Goal: Transaction & Acquisition: Purchase product/service

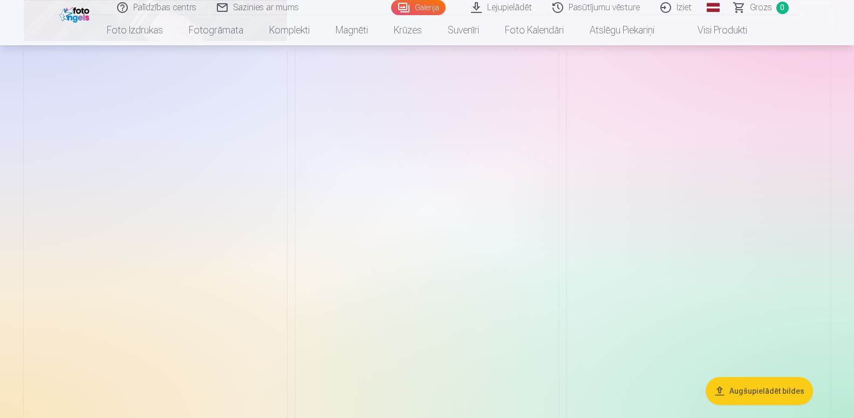
scroll to position [1961, 0]
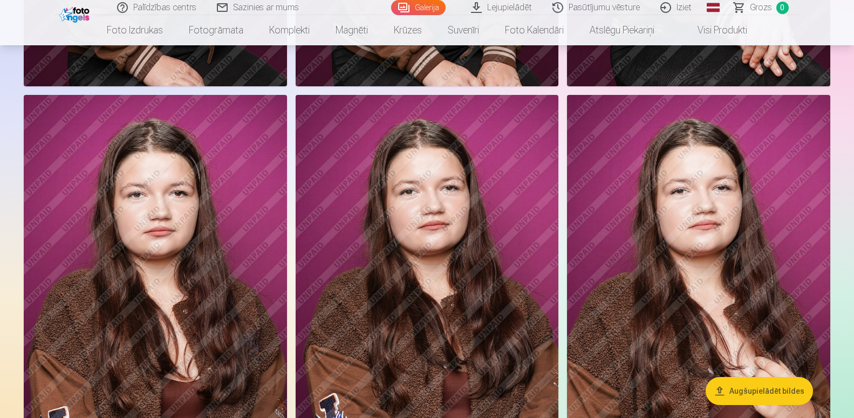
click at [798, 131] on img at bounding box center [698, 292] width 263 height 395
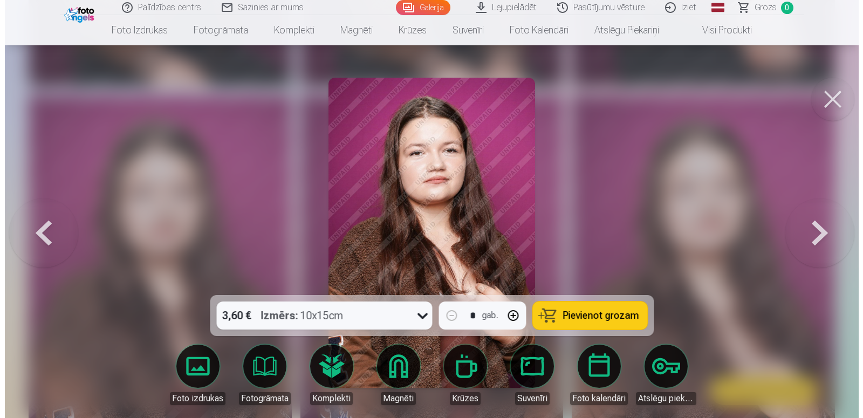
scroll to position [1978, 0]
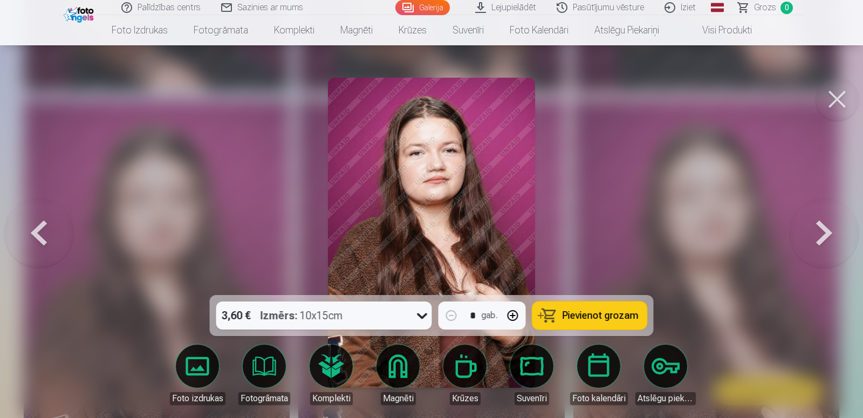
click at [599, 305] on button "Pievienot grozam" at bounding box center [589, 315] width 115 height 28
click at [845, 99] on button at bounding box center [836, 99] width 43 height 43
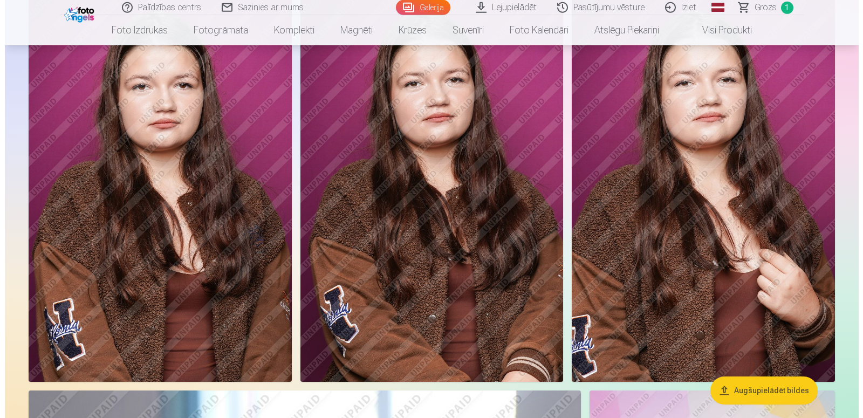
scroll to position [2071, 0]
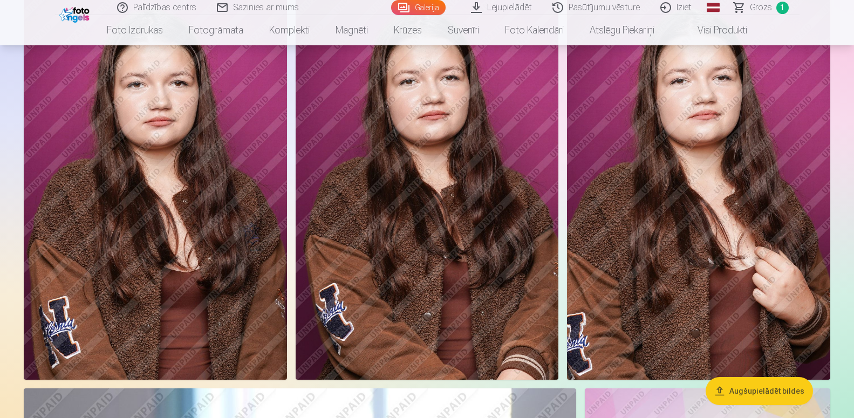
click at [239, 214] on img at bounding box center [155, 182] width 263 height 395
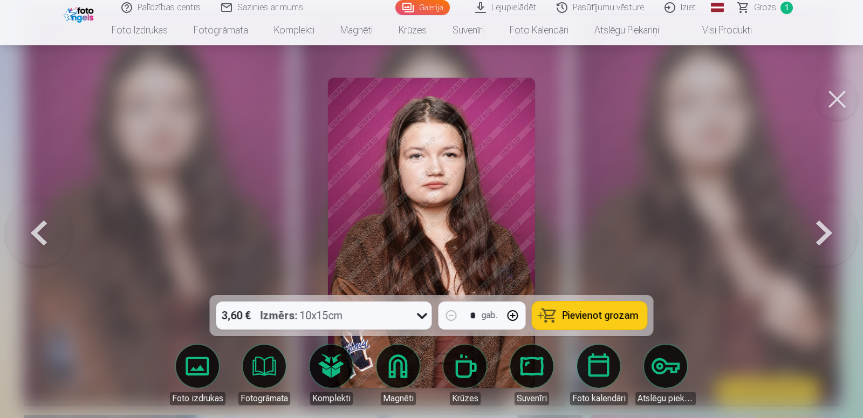
click at [588, 320] on span "Pievienot grozam" at bounding box center [601, 316] width 76 height 10
click at [835, 94] on button at bounding box center [836, 99] width 43 height 43
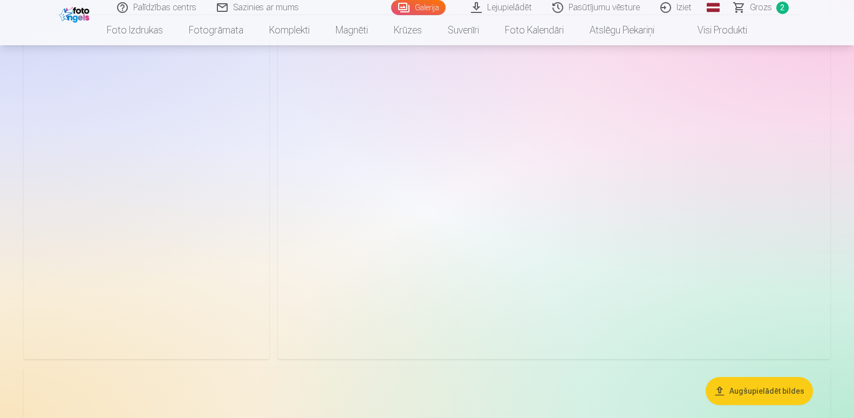
scroll to position [3754, 0]
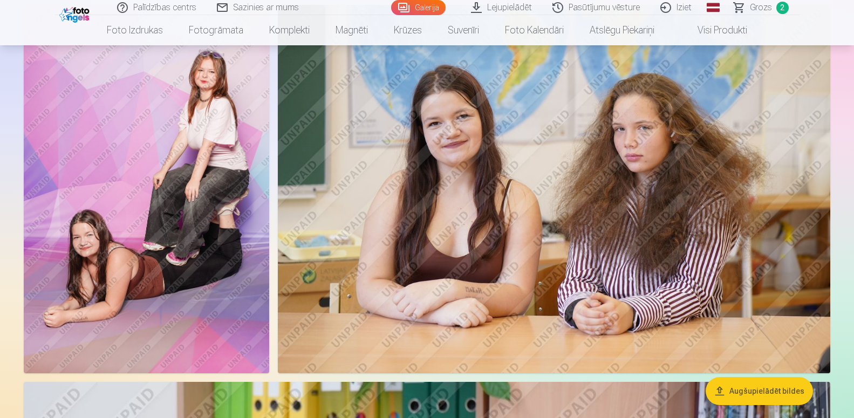
click at [598, 154] on img at bounding box center [554, 189] width 552 height 368
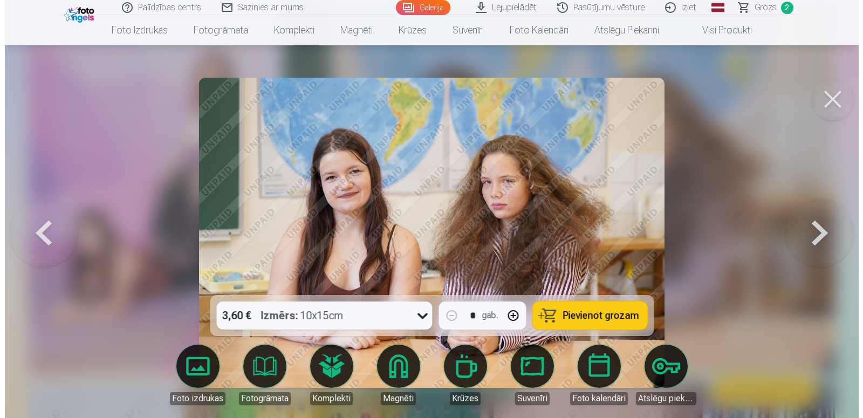
scroll to position [3795, 0]
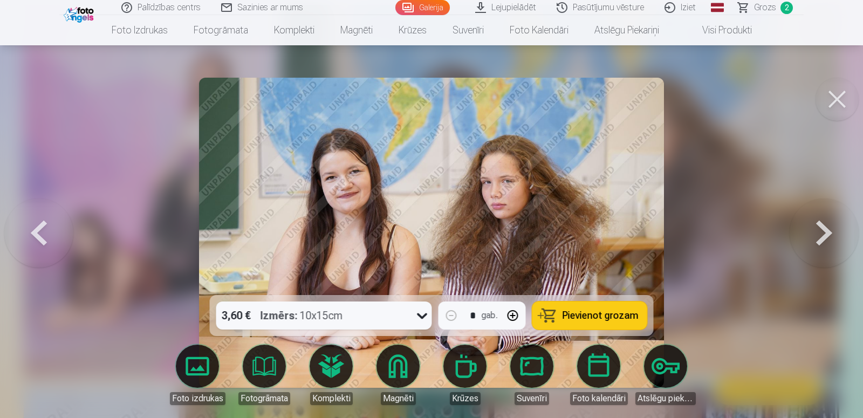
click at [575, 312] on span "Pievienot grozam" at bounding box center [601, 316] width 76 height 10
click at [839, 98] on button at bounding box center [836, 99] width 43 height 43
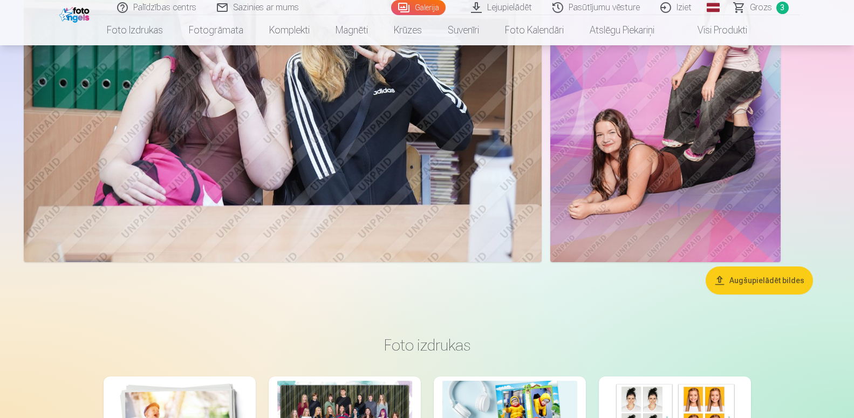
scroll to position [6615, 0]
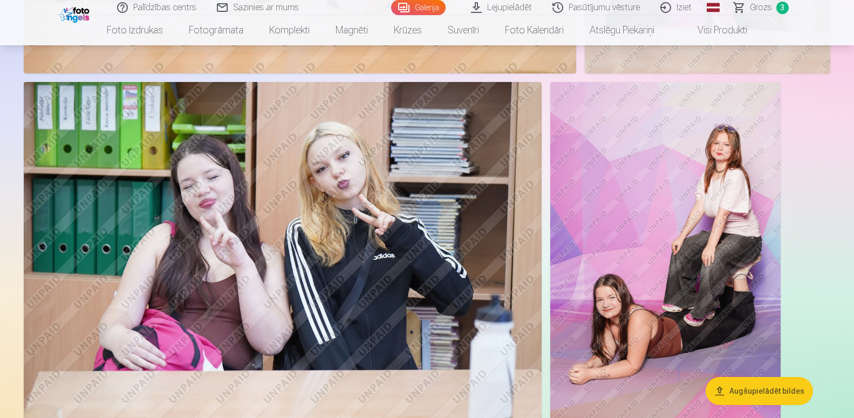
click at [670, 200] on img at bounding box center [665, 254] width 230 height 345
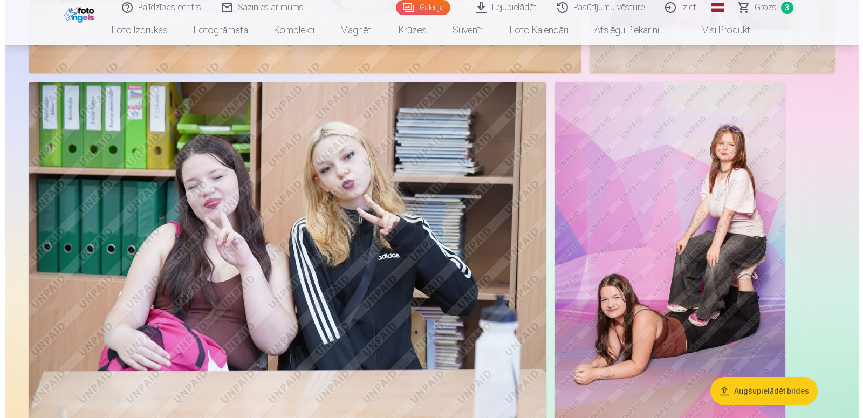
scroll to position [6684, 0]
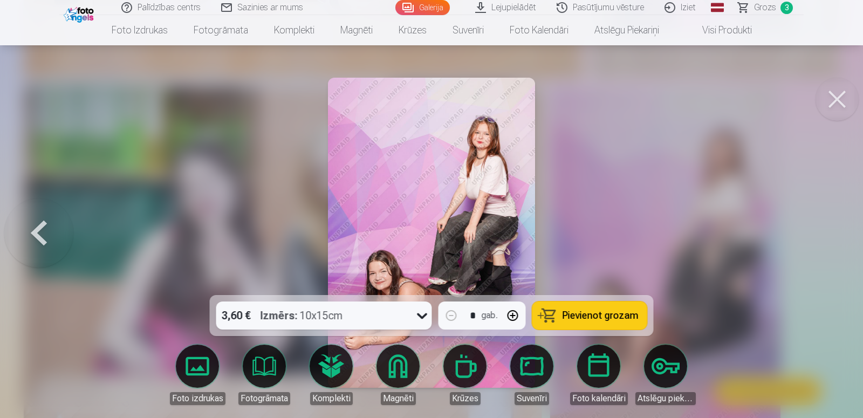
click at [596, 307] on button "Pievienot grozam" at bounding box center [589, 315] width 115 height 28
click at [843, 116] on button at bounding box center [836, 99] width 43 height 43
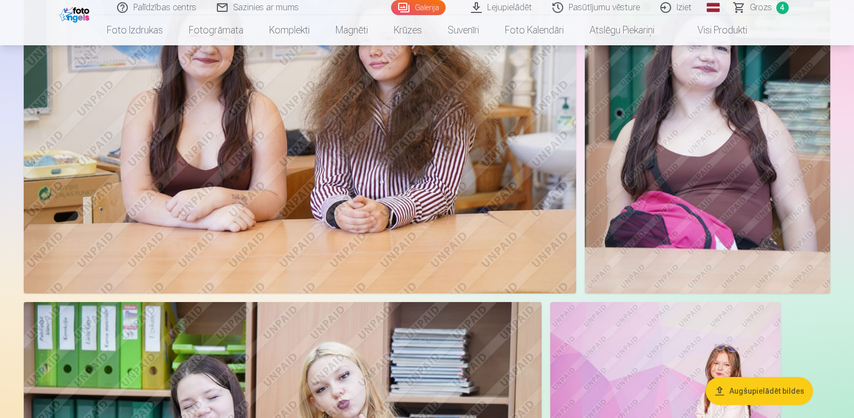
scroll to position [6285, 0]
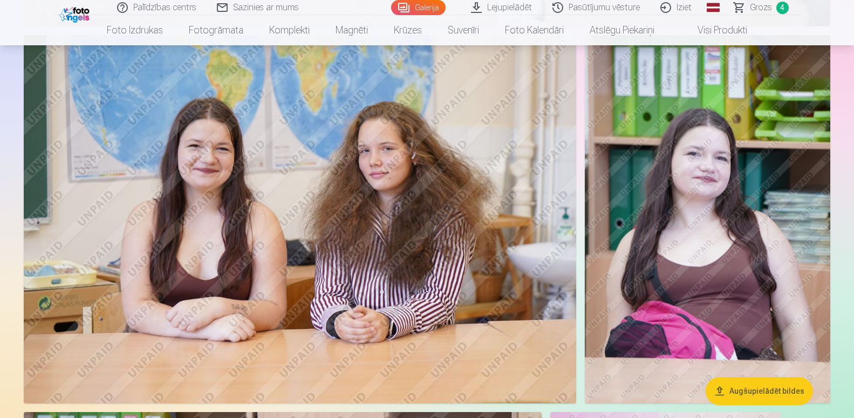
click at [386, 198] on img at bounding box center [300, 219] width 552 height 368
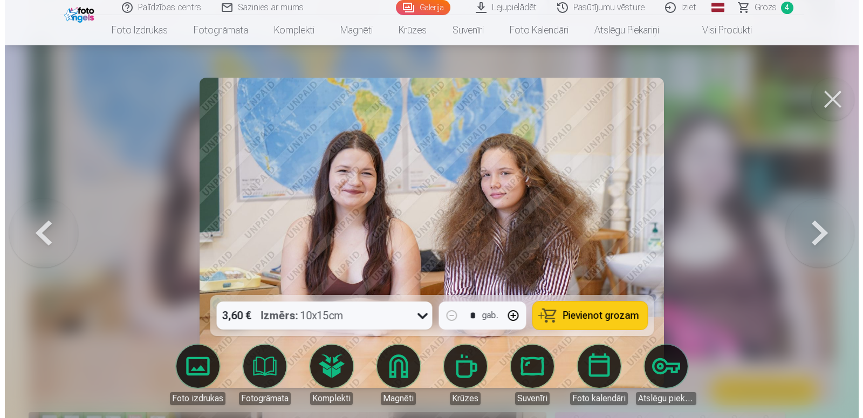
scroll to position [6348, 0]
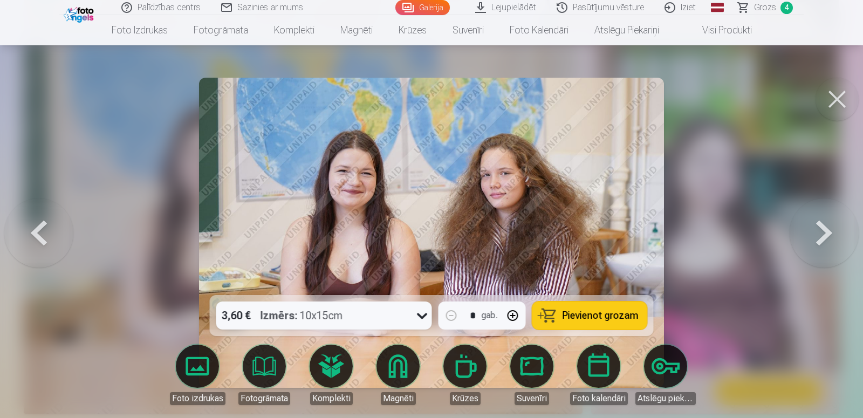
click at [582, 320] on span "Pievienot grozam" at bounding box center [601, 316] width 76 height 10
click at [829, 115] on button at bounding box center [836, 99] width 43 height 43
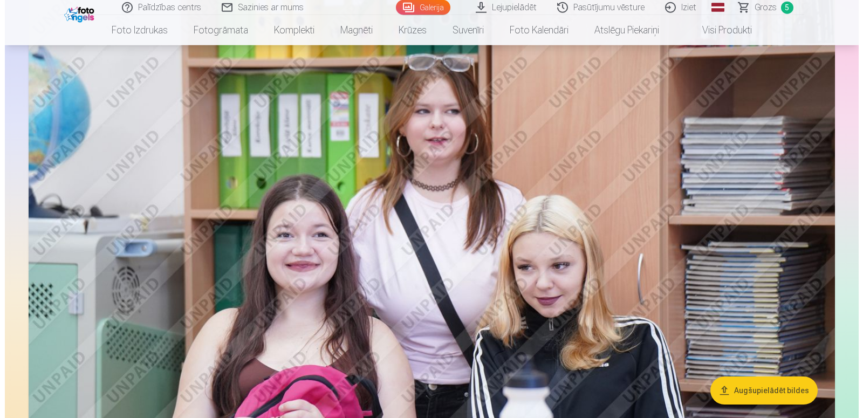
scroll to position [5790, 0]
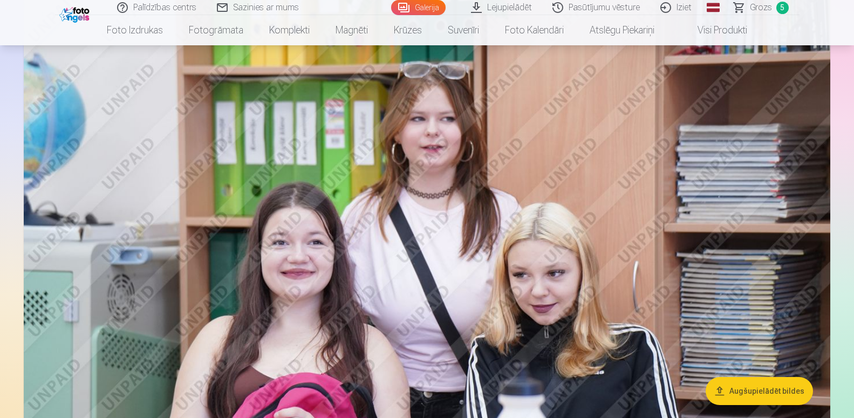
click at [486, 185] on img at bounding box center [427, 252] width 806 height 537
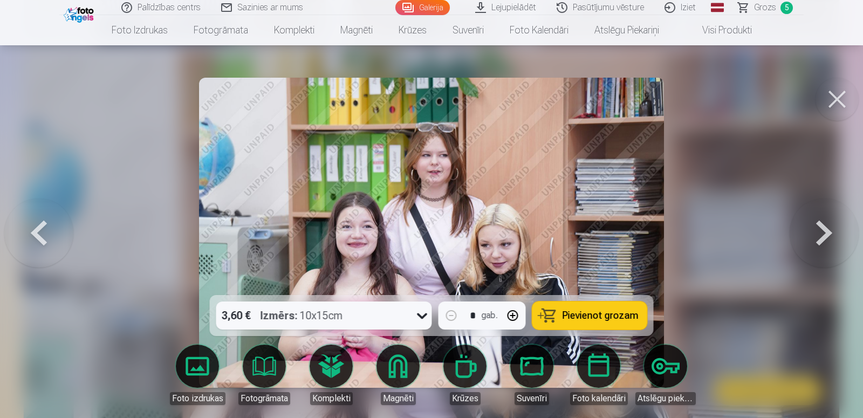
click at [589, 311] on span "Pievienot grozam" at bounding box center [601, 316] width 76 height 10
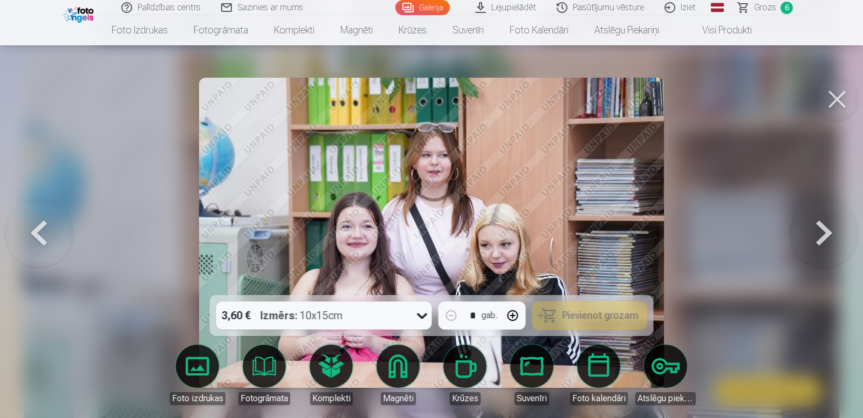
click at [831, 102] on button at bounding box center [836, 99] width 43 height 43
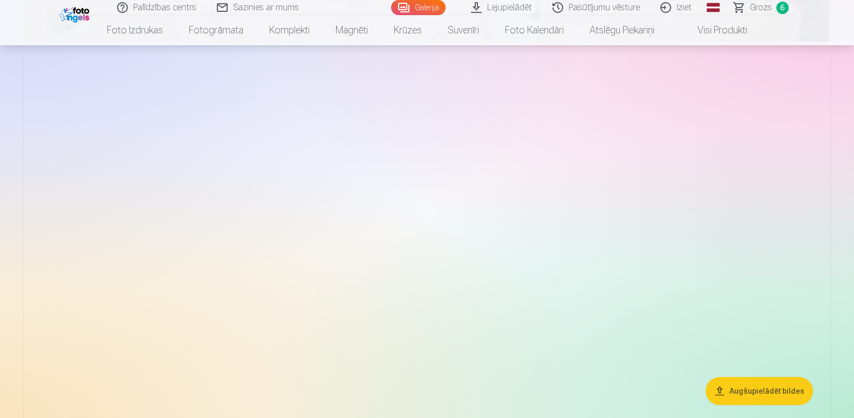
click at [552, 169] on img at bounding box center [427, 318] width 806 height 537
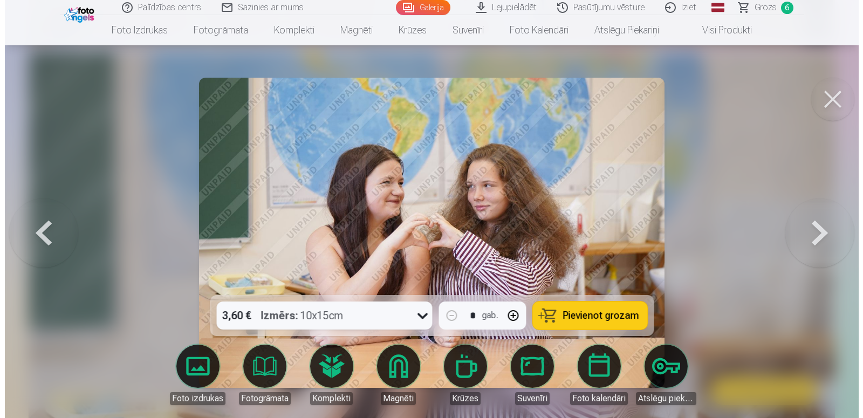
scroll to position [4677, 0]
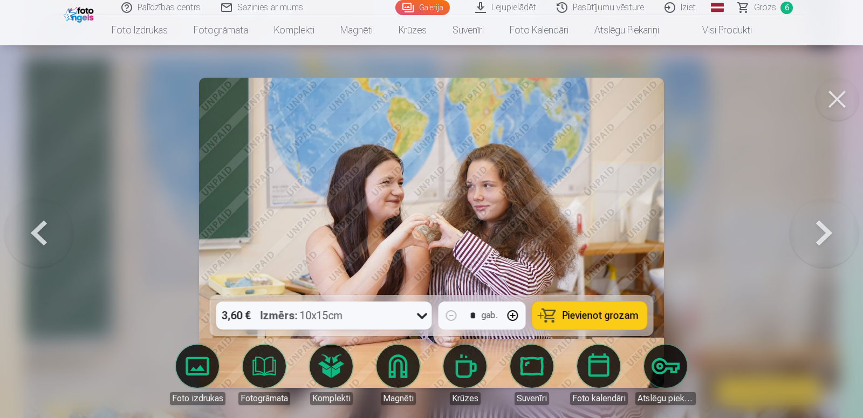
click at [603, 301] on div "3,60 € Izmērs : 10x15cm * gab. Pievienot grozam" at bounding box center [432, 315] width 444 height 41
click at [603, 312] on span "Pievienot grozam" at bounding box center [601, 316] width 76 height 10
click at [843, 91] on button at bounding box center [836, 99] width 43 height 43
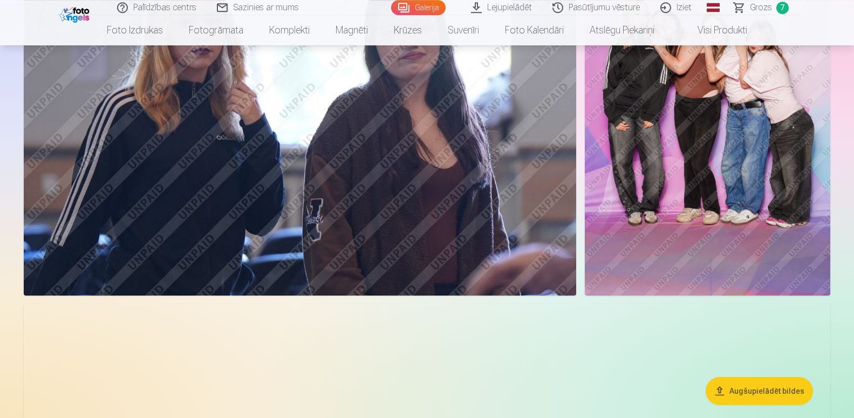
scroll to position [2486, 0]
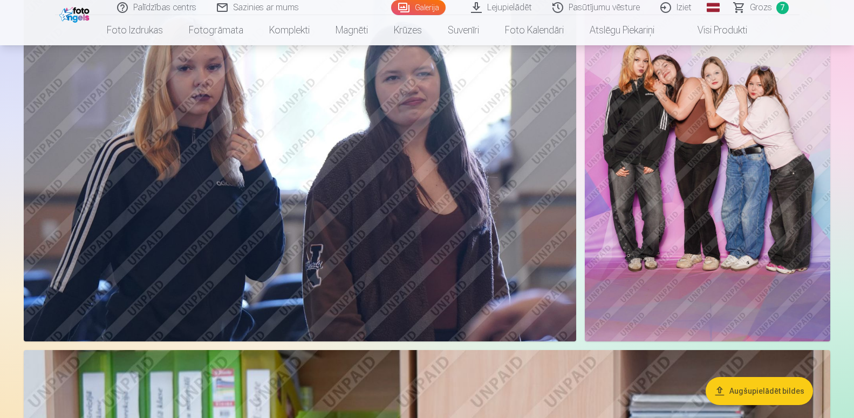
click at [697, 150] on img at bounding box center [707, 157] width 245 height 368
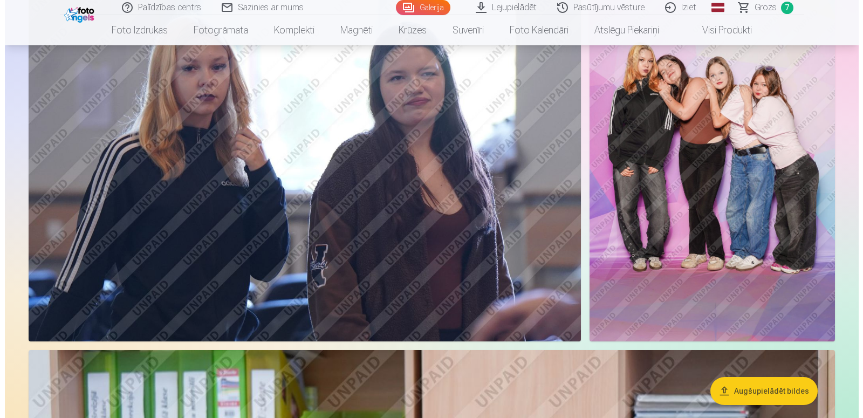
scroll to position [2513, 0]
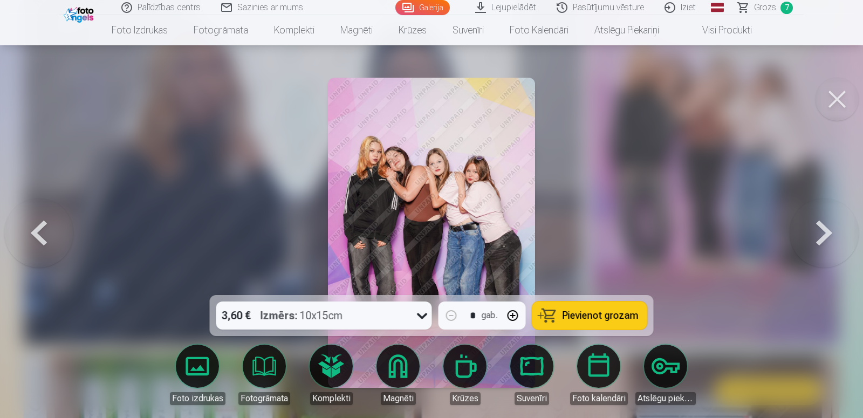
click at [586, 309] on button "Pievienot grozam" at bounding box center [589, 315] width 115 height 28
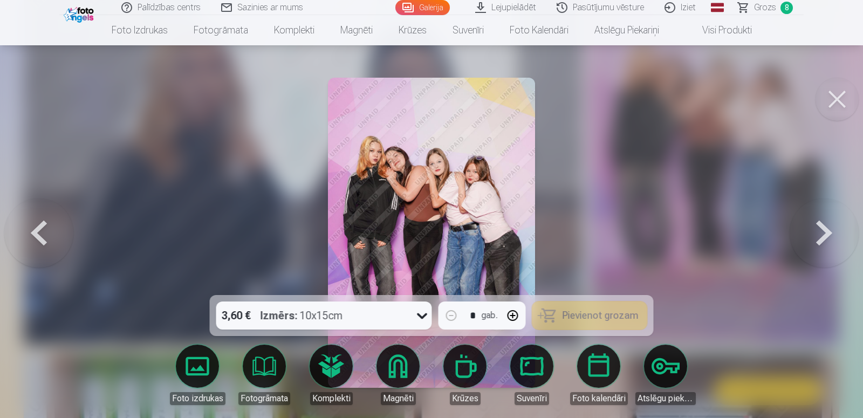
click at [852, 58] on div at bounding box center [431, 209] width 863 height 418
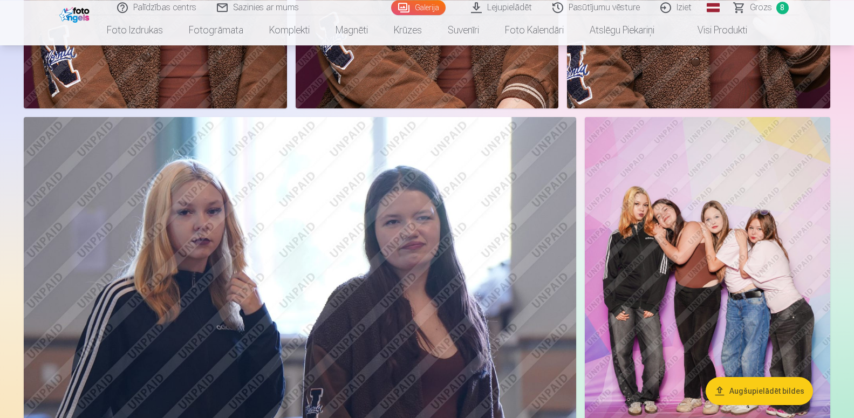
scroll to position [2321, 0]
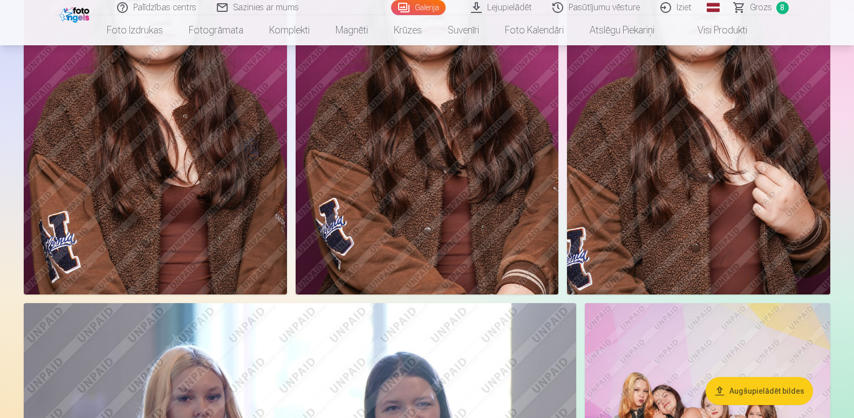
click at [697, 117] on img at bounding box center [698, 97] width 263 height 395
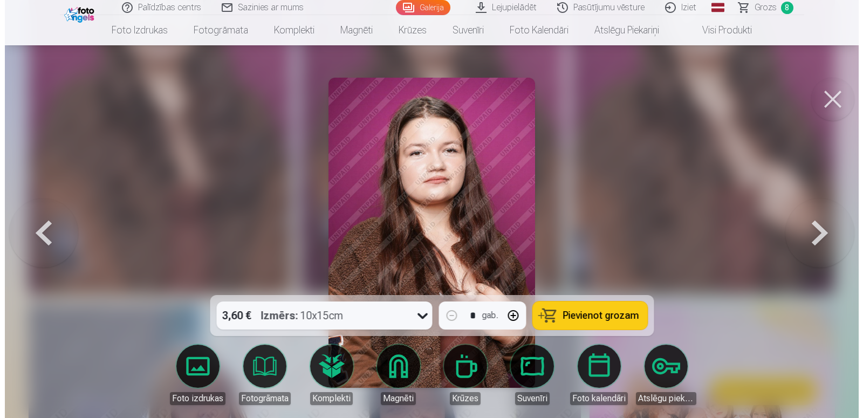
scroll to position [2178, 0]
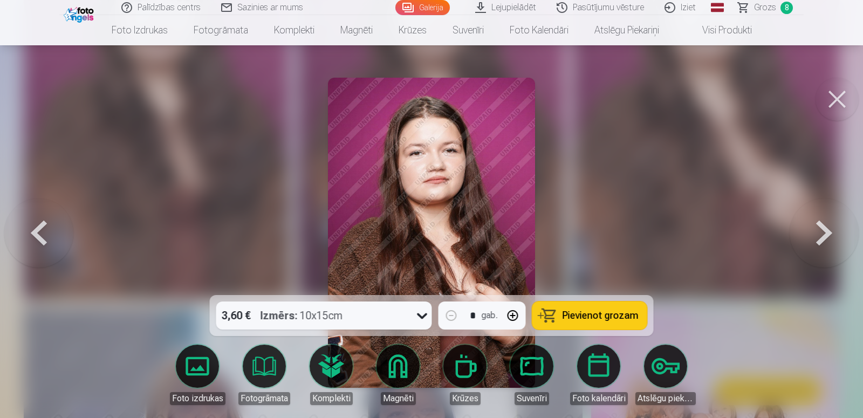
click at [595, 319] on span "Pievienot grozam" at bounding box center [601, 316] width 76 height 10
click at [830, 93] on button at bounding box center [836, 99] width 43 height 43
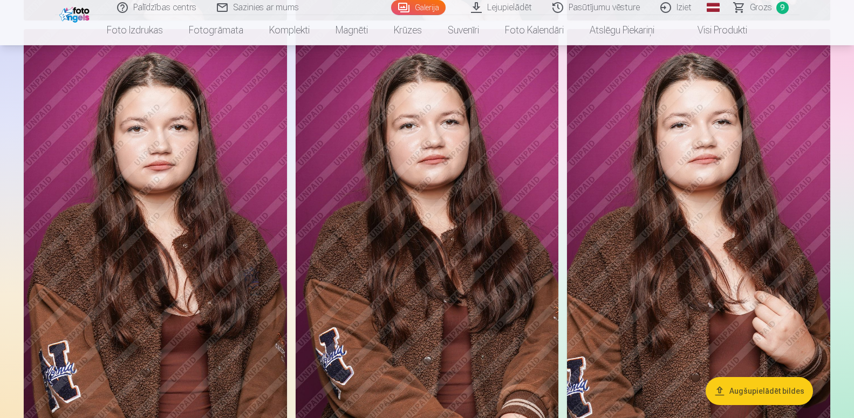
scroll to position [1991, 0]
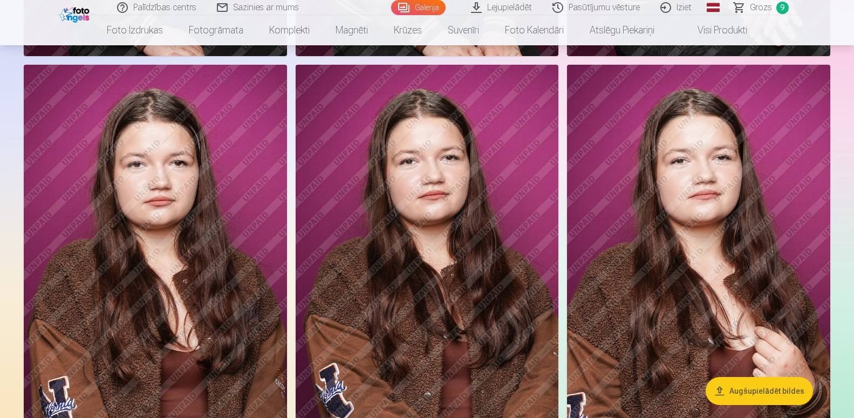
click at [408, 187] on img at bounding box center [427, 262] width 263 height 395
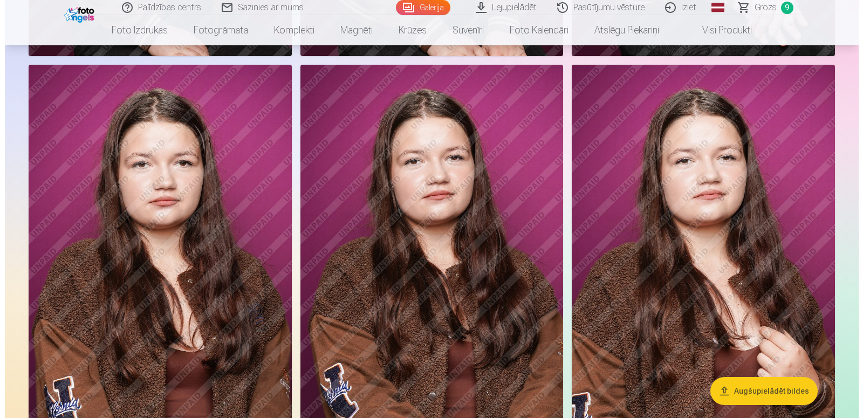
scroll to position [2009, 0]
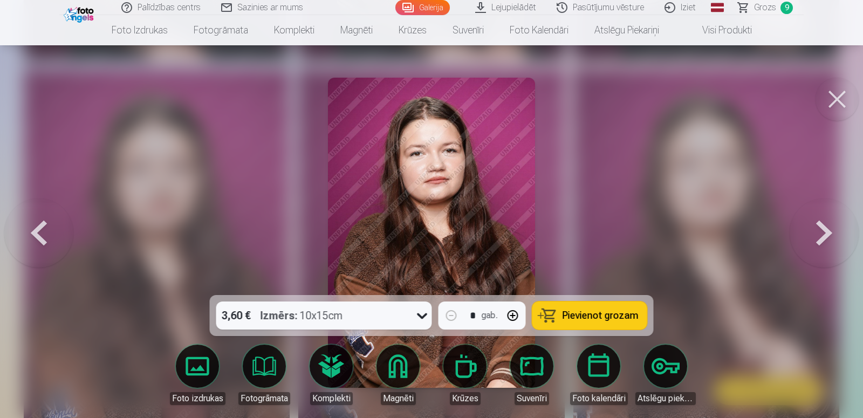
click at [580, 308] on button "Pievienot grozam" at bounding box center [589, 315] width 115 height 28
click at [841, 88] on button at bounding box center [836, 99] width 43 height 43
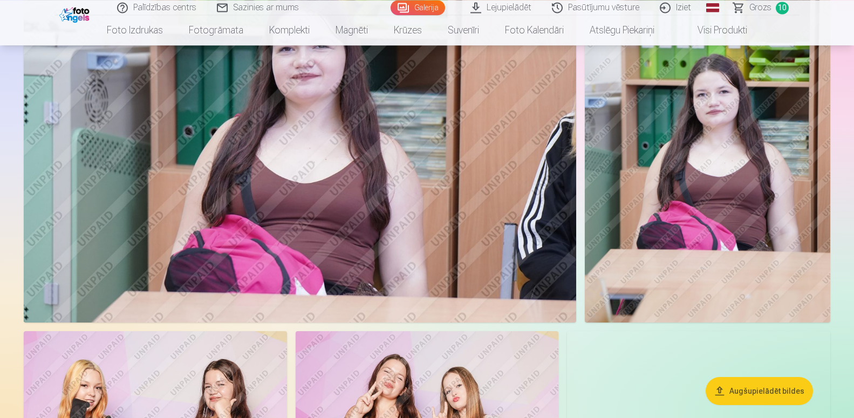
scroll to position [451, 0]
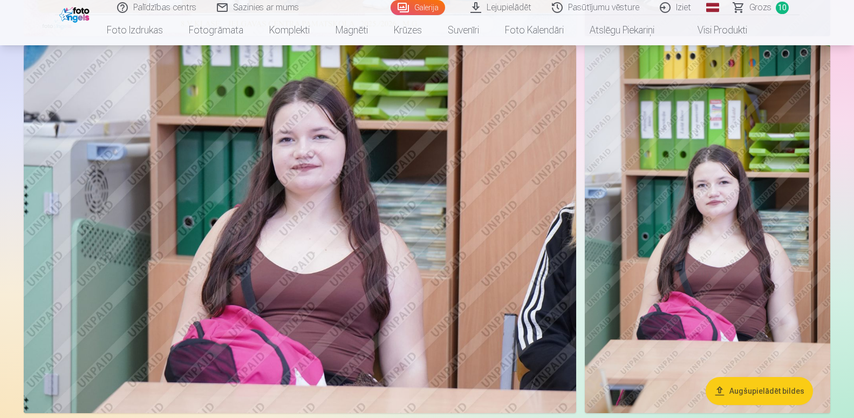
click at [686, 136] on img at bounding box center [707, 229] width 245 height 368
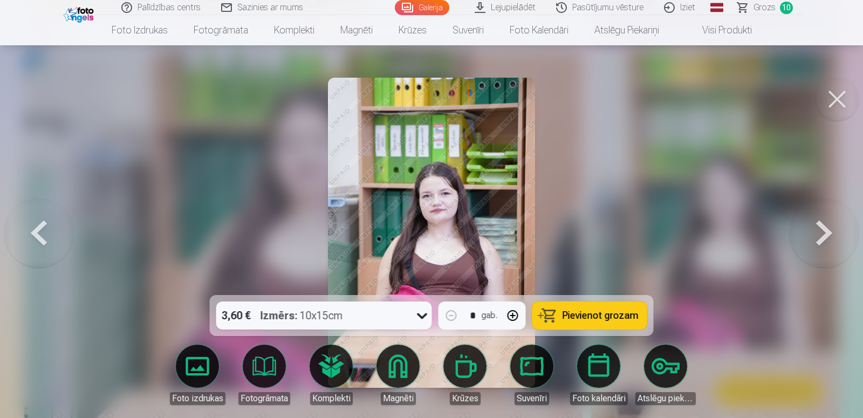
click at [594, 310] on button "Pievienot grozam" at bounding box center [589, 315] width 115 height 28
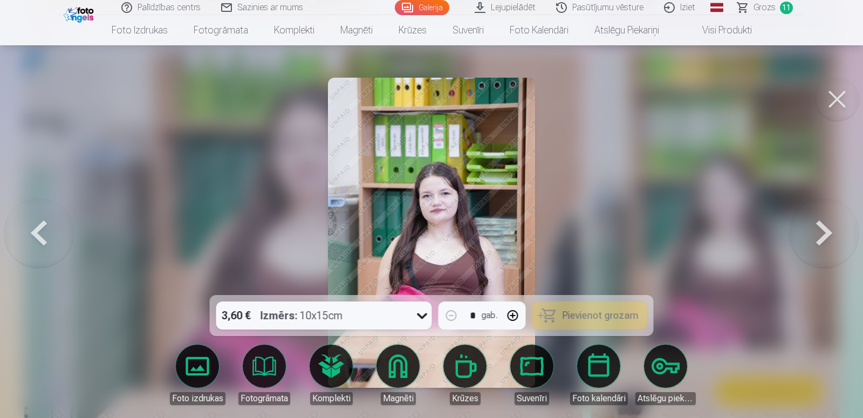
click at [826, 99] on button at bounding box center [836, 99] width 43 height 43
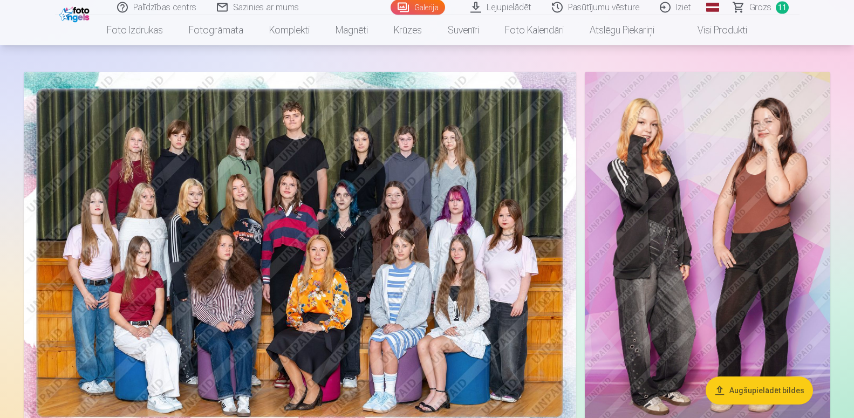
scroll to position [66, 0]
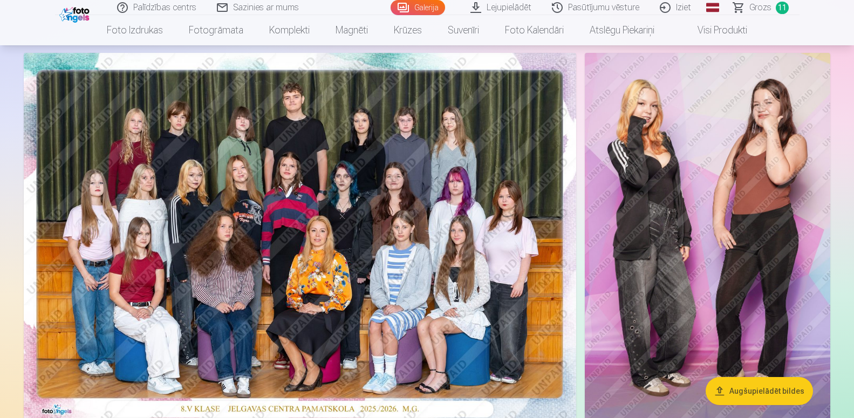
click at [399, 186] on img at bounding box center [300, 237] width 552 height 368
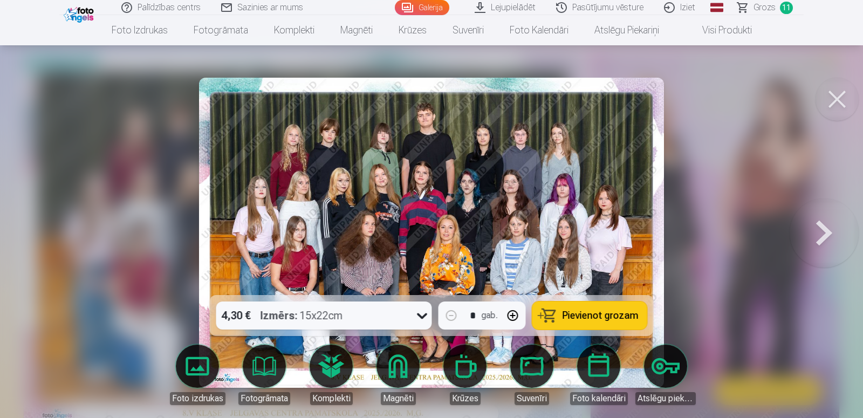
click at [595, 313] on span "Pievienot grozam" at bounding box center [601, 316] width 76 height 10
click at [837, 93] on button at bounding box center [836, 99] width 43 height 43
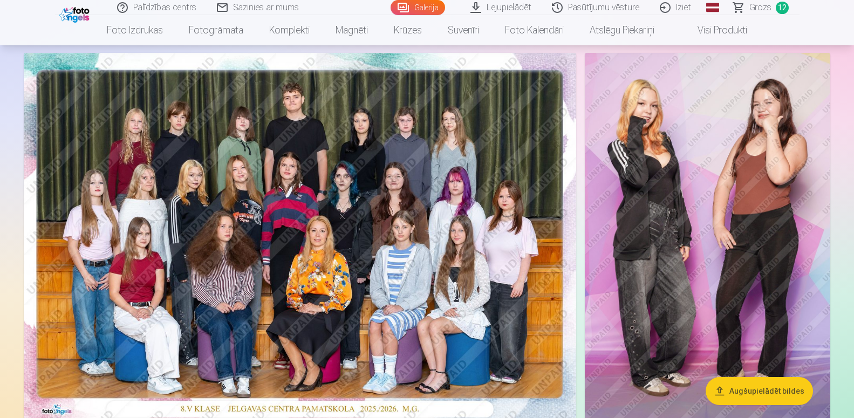
click at [757, 153] on img at bounding box center [707, 237] width 245 height 368
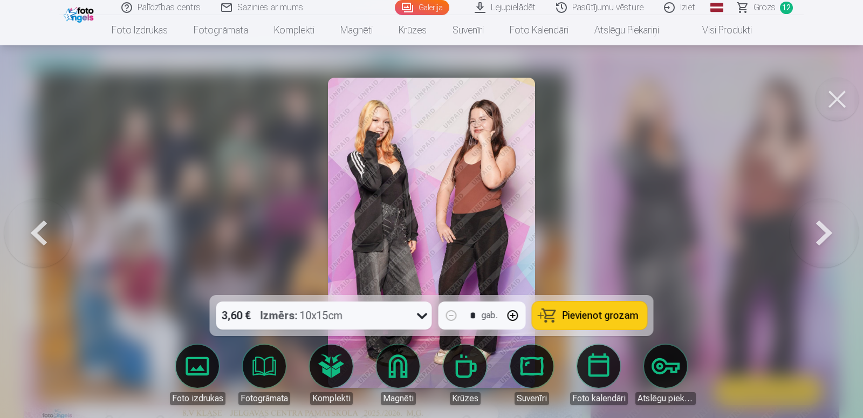
click at [586, 311] on span "Pievienot grozam" at bounding box center [601, 316] width 76 height 10
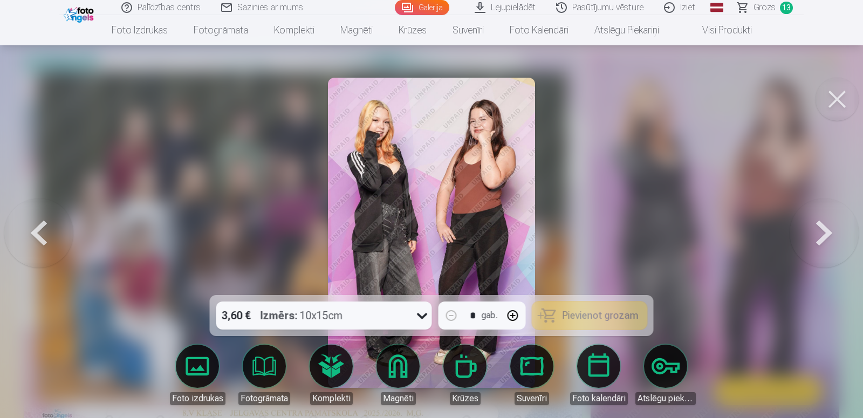
click at [845, 92] on button at bounding box center [836, 99] width 43 height 43
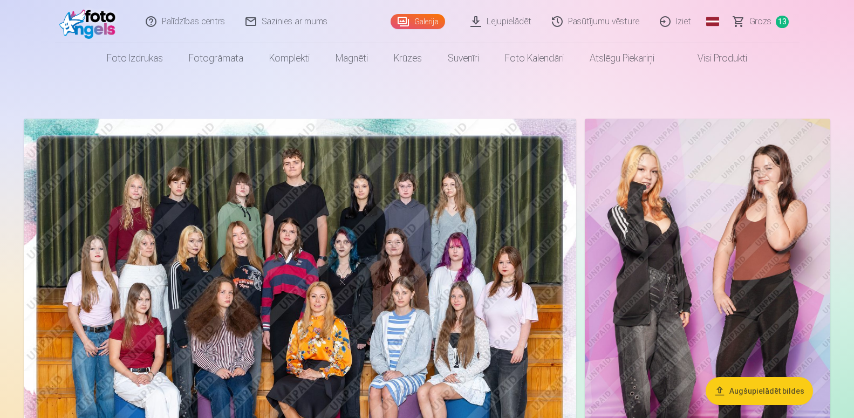
click at [763, 23] on span "Grozs" at bounding box center [760, 21] width 22 height 13
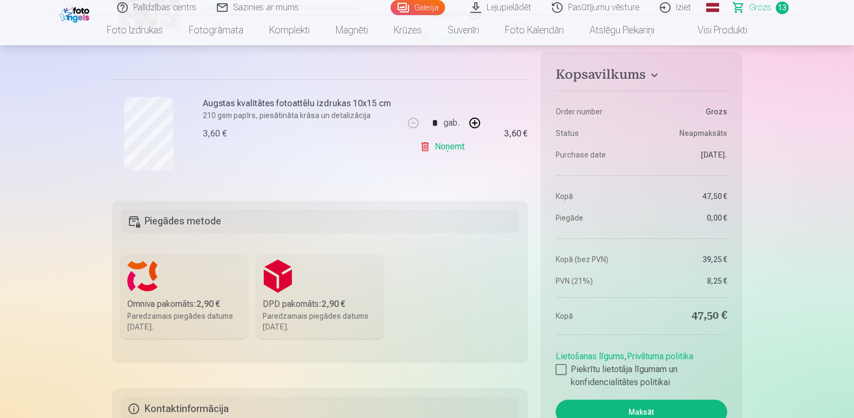
scroll to position [1650, 0]
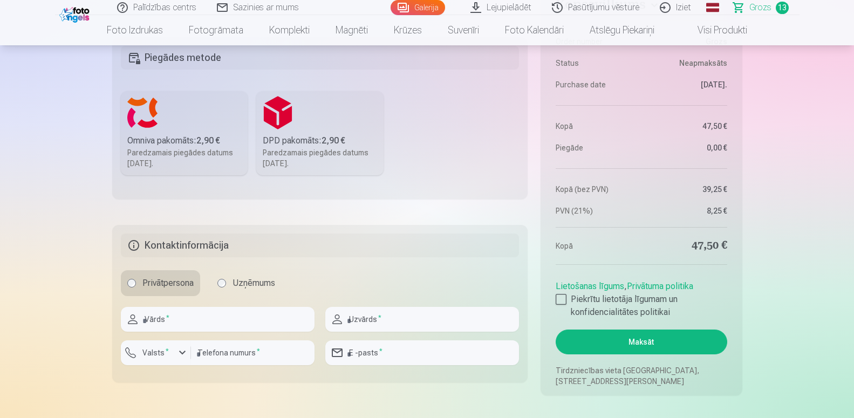
click at [555, 300] on aside "Kopsavilkums Order number Grozs Status Neapmaksāts Purchase date [DATE]. Kopā 4…" at bounding box center [640, 189] width 201 height 414
click at [564, 294] on label "Piekrītu lietotāja līgumam un konfidencialitātes politikai" at bounding box center [640, 306] width 171 height 26
click at [210, 314] on input "text" at bounding box center [218, 319] width 194 height 25
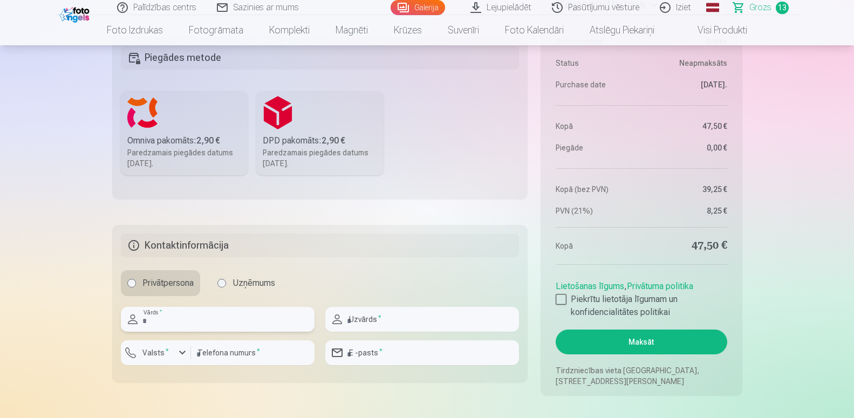
click at [210, 314] on input "text" at bounding box center [218, 319] width 194 height 25
type input "*****"
click at [369, 331] on input "text" at bounding box center [422, 319] width 194 height 25
click at [372, 325] on input "text" at bounding box center [422, 319] width 194 height 25
type input "*******"
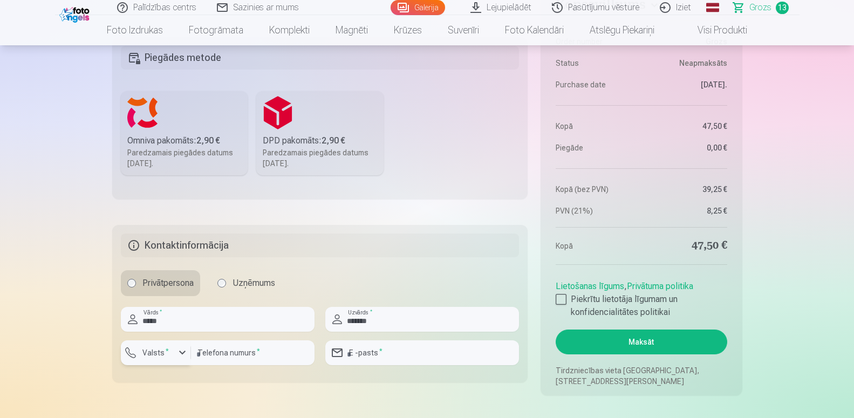
click at [181, 353] on div "button" at bounding box center [182, 352] width 13 height 13
click at [161, 378] on div "+371" at bounding box center [162, 378] width 22 height 13
click at [221, 349] on input "number" at bounding box center [253, 352] width 124 height 25
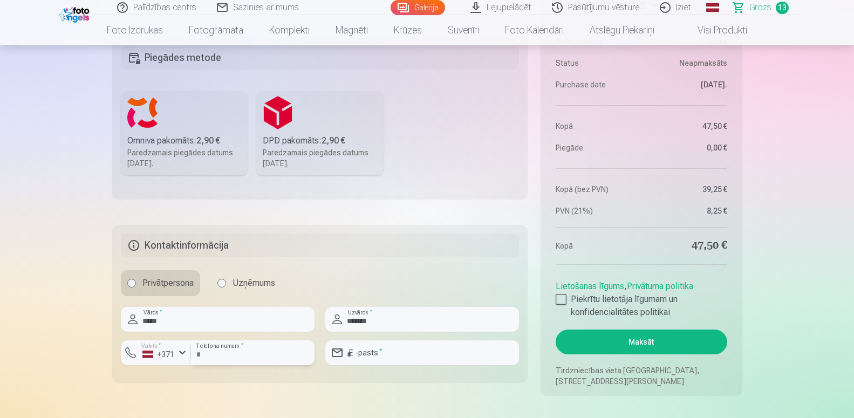
click at [221, 349] on input "number" at bounding box center [253, 352] width 124 height 25
click at [369, 354] on input "email" at bounding box center [422, 352] width 194 height 25
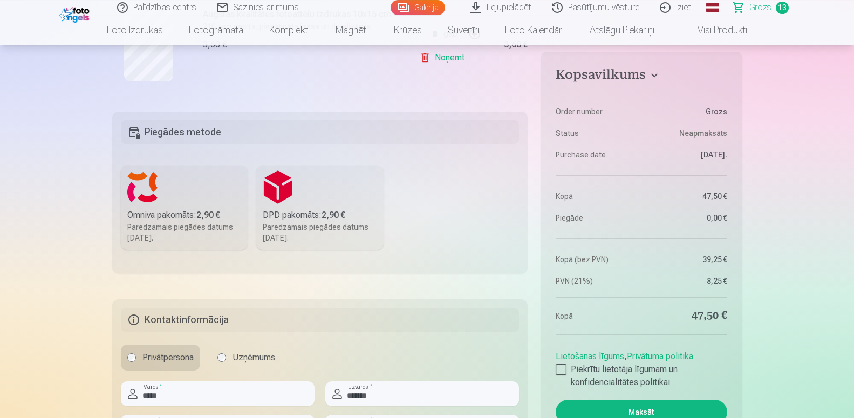
scroll to position [1540, 0]
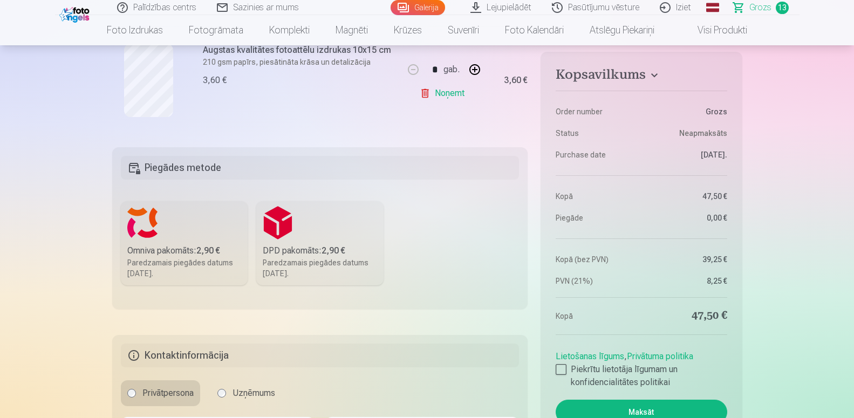
type input "**********"
click at [192, 161] on h5 "Piegādes metode" at bounding box center [320, 168] width 399 height 24
click at [234, 168] on h5 "Piegādes metode" at bounding box center [320, 168] width 399 height 24
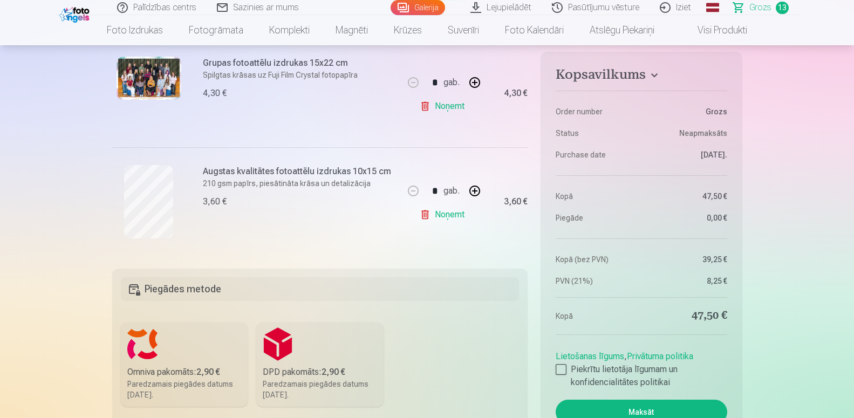
scroll to position [1485, 0]
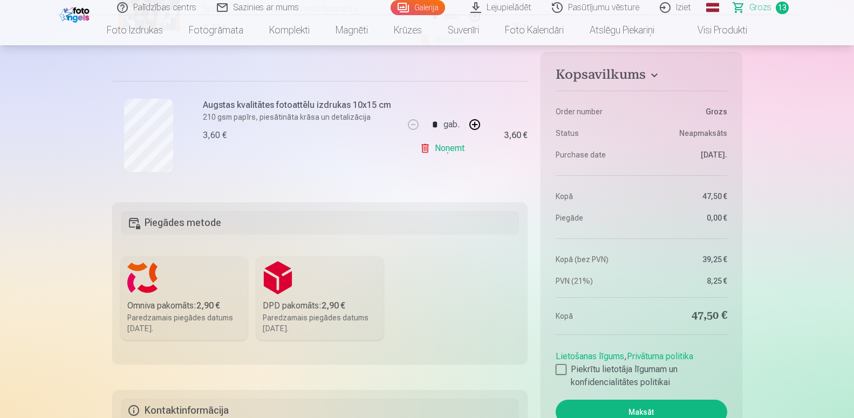
click at [146, 299] on div "Omniva pakomāts : 2,90 €" at bounding box center [184, 305] width 114 height 13
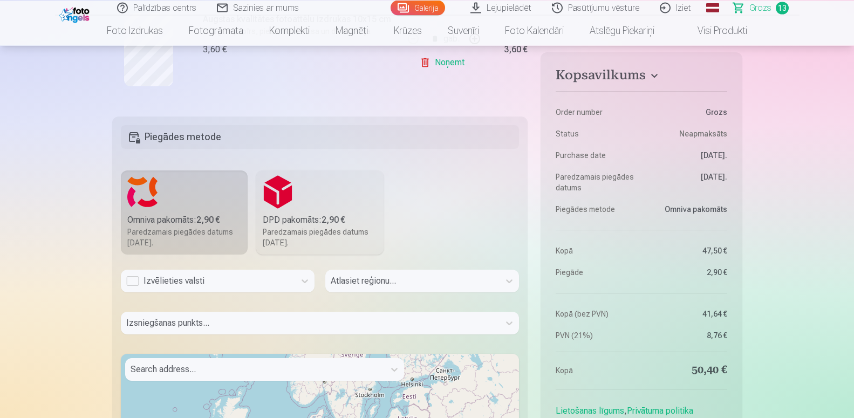
scroll to position [1595, 0]
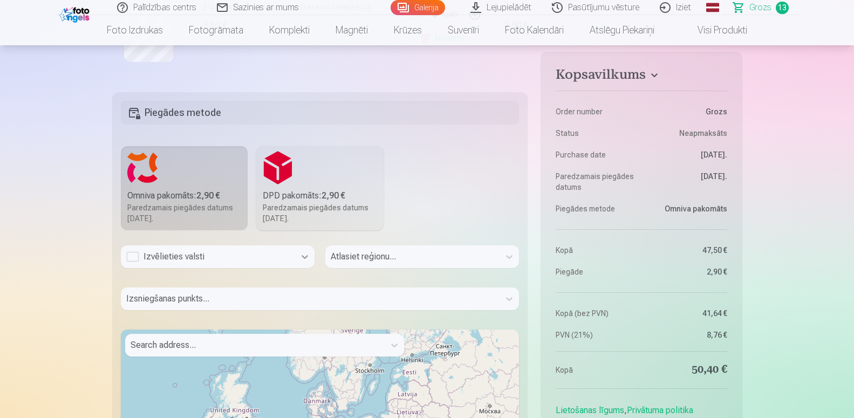
click at [305, 255] on icon at bounding box center [304, 256] width 11 height 11
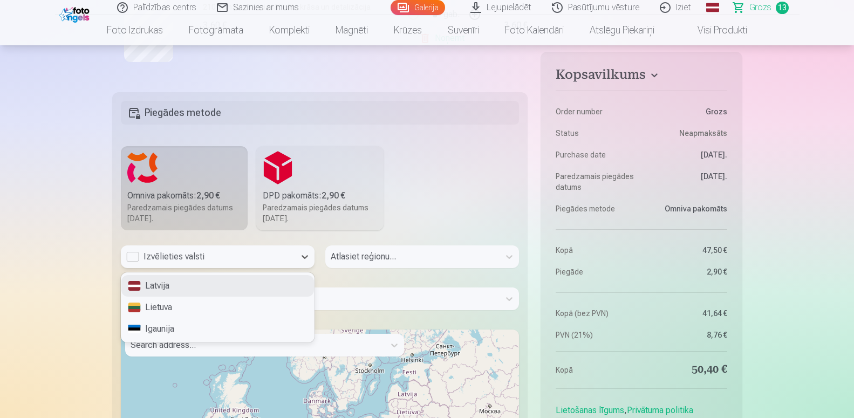
click at [201, 291] on div "Latvija" at bounding box center [217, 286] width 193 height 22
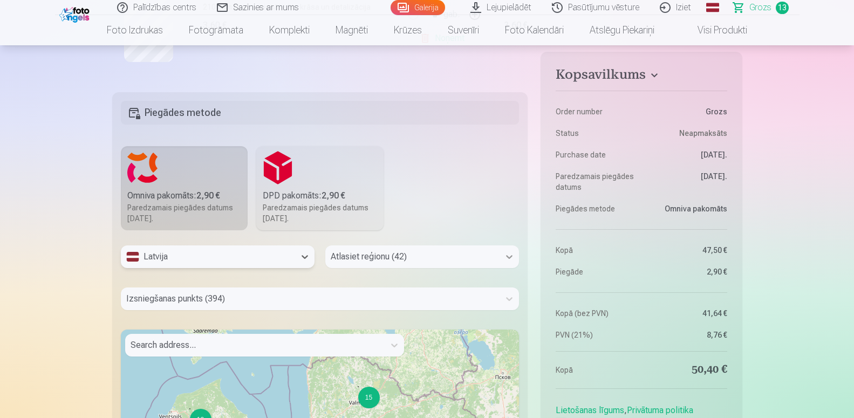
click at [506, 255] on div "Atlasiet reģionu (42)" at bounding box center [422, 256] width 194 height 23
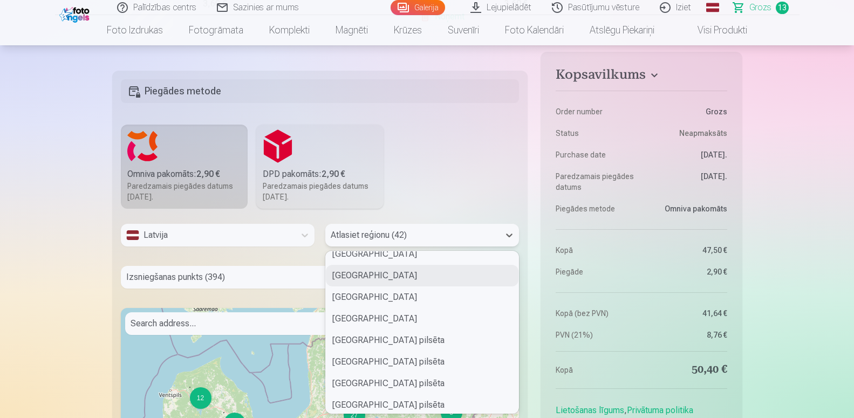
scroll to position [68, 0]
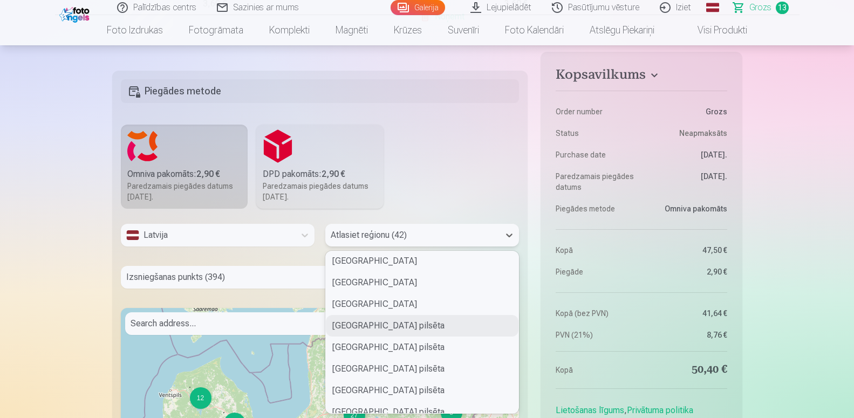
click at [381, 332] on div "[GEOGRAPHIC_DATA] pilsēta" at bounding box center [422, 326] width 193 height 22
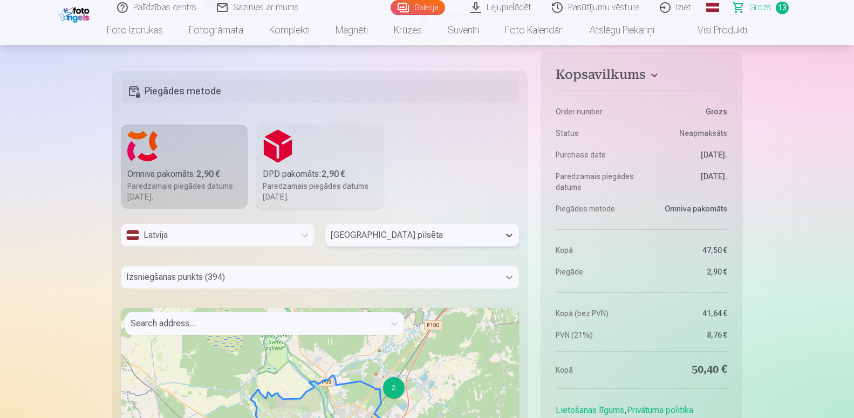
click at [513, 277] on div "Izsniegšanas punkts (394)" at bounding box center [320, 277] width 399 height 23
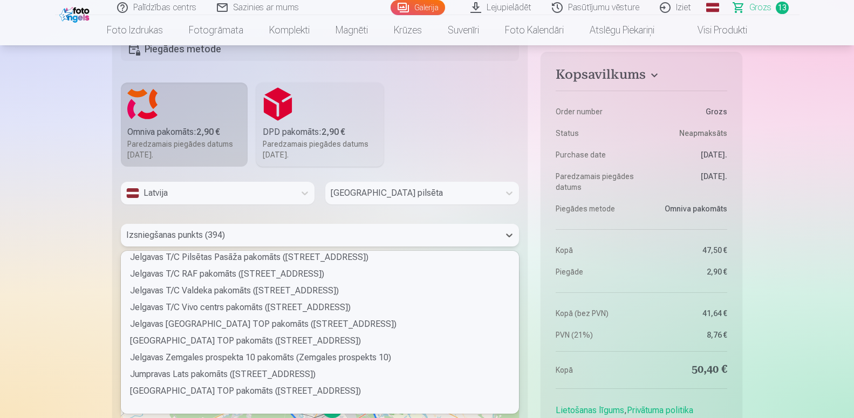
scroll to position [1223, 0]
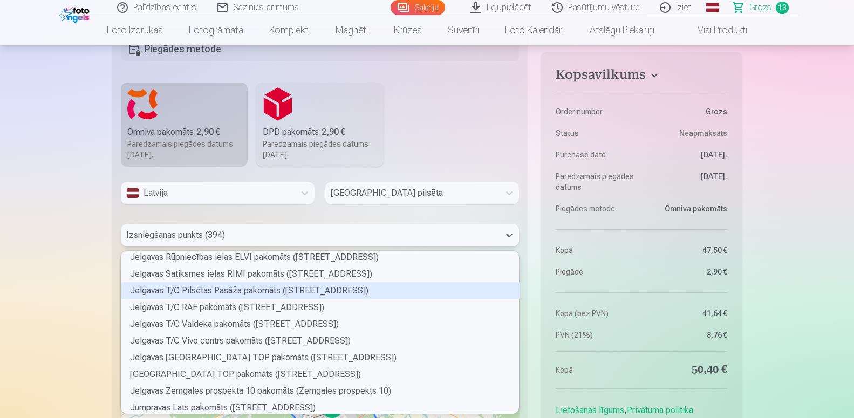
click at [235, 288] on div "Jelgavas T/C Pilsētas Pasāža pakomāts ([STREET_ADDRESS])" at bounding box center [320, 290] width 399 height 17
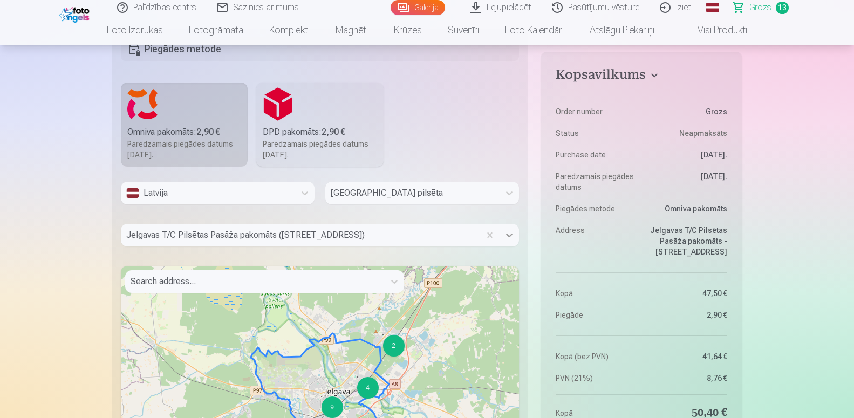
click at [513, 232] on icon at bounding box center [509, 235] width 11 height 11
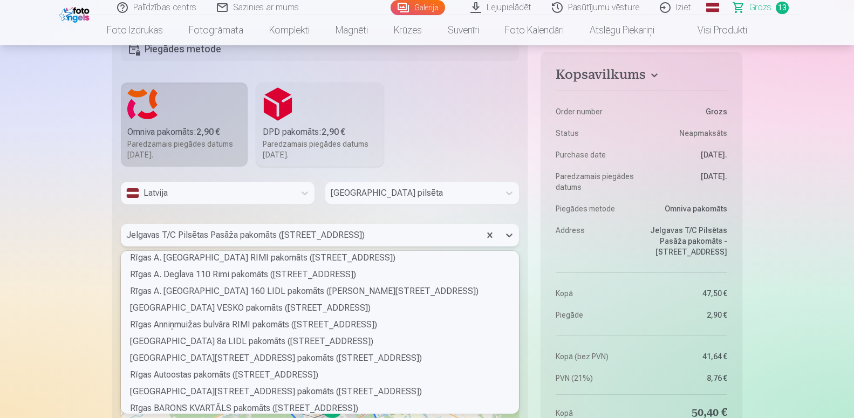
scroll to position [3147, 0]
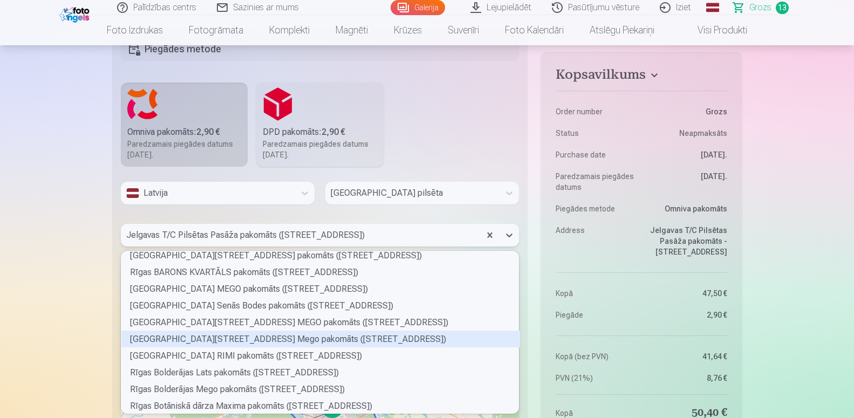
click at [242, 341] on div "[GEOGRAPHIC_DATA][STREET_ADDRESS] Mego pakomāts ([STREET_ADDRESS])" at bounding box center [320, 339] width 399 height 17
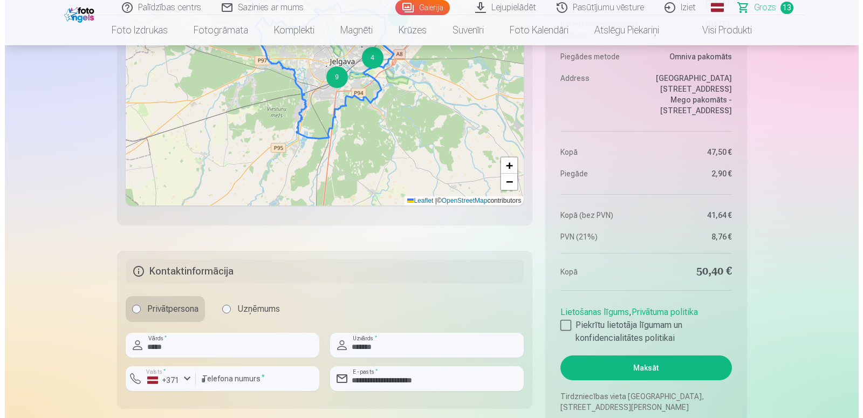
scroll to position [2154, 0]
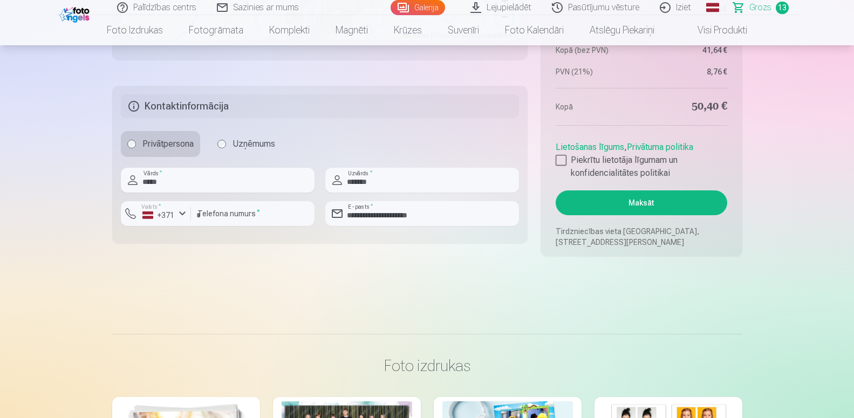
click at [628, 212] on button "Maksāt" at bounding box center [640, 202] width 171 height 25
click at [247, 217] on input "number" at bounding box center [253, 213] width 124 height 25
click at [636, 195] on button "Maksāt" at bounding box center [640, 202] width 171 height 25
click at [241, 216] on input "number" at bounding box center [253, 213] width 124 height 25
type input "*"
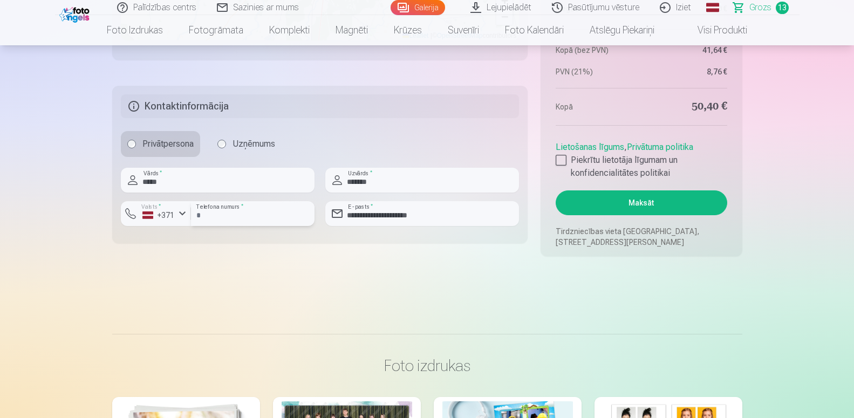
type input "********"
click at [555, 190] on button "Maksāt" at bounding box center [640, 202] width 171 height 25
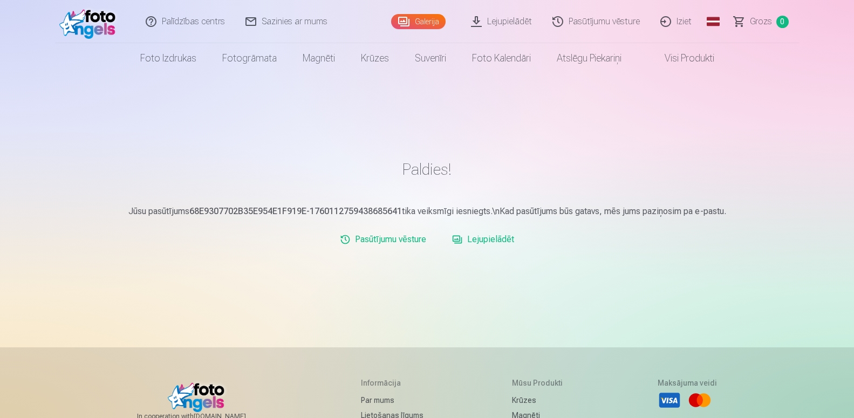
click at [481, 238] on link "Lejupielādēt" at bounding box center [483, 240] width 71 height 22
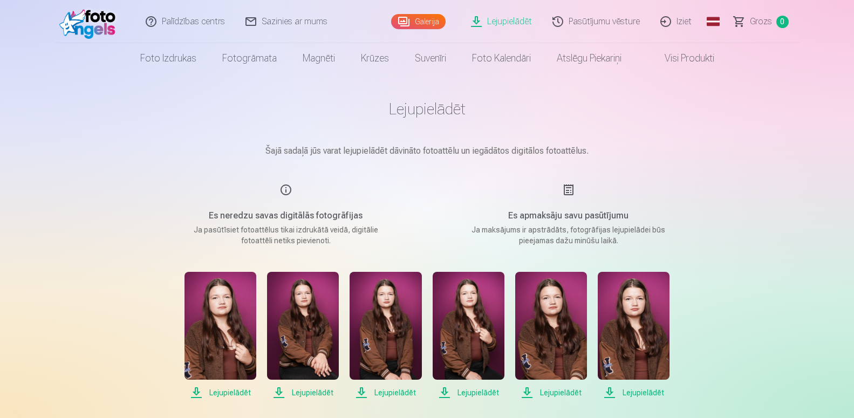
click at [568, 190] on div "Es apmaksāju savu pasūtījumu Ja maksājums ir apstrādāts, fotogrāfijas lejupielā…" at bounding box center [568, 214] width 257 height 63
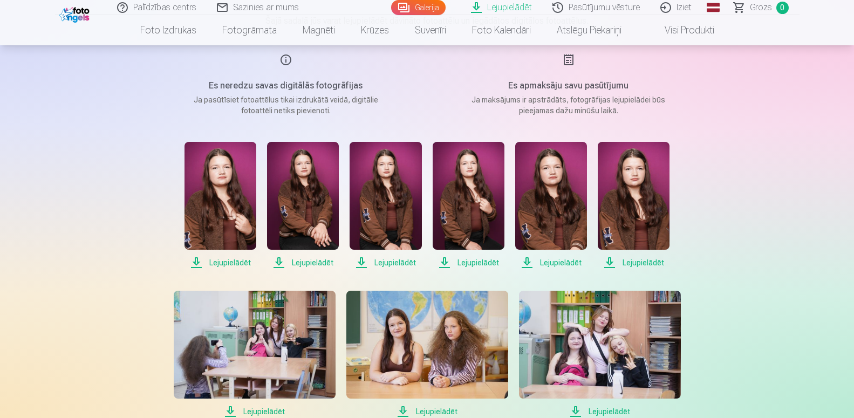
scroll to position [110, 0]
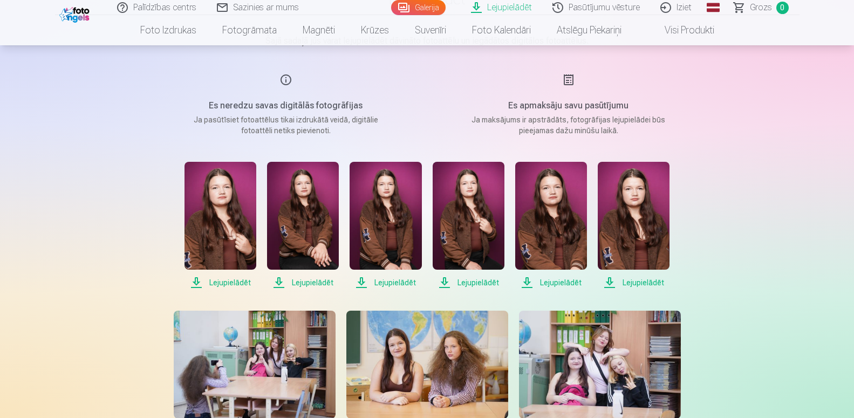
click at [227, 284] on span "Lejupielādēt" at bounding box center [220, 282] width 72 height 13
click at [306, 285] on span "Lejupielādēt" at bounding box center [303, 282] width 72 height 13
click at [411, 280] on span "Lejupielādēt" at bounding box center [385, 282] width 72 height 13
click at [477, 285] on span "Lejupielādēt" at bounding box center [469, 282] width 72 height 13
click at [545, 281] on span "Lejupielādēt" at bounding box center [551, 282] width 72 height 13
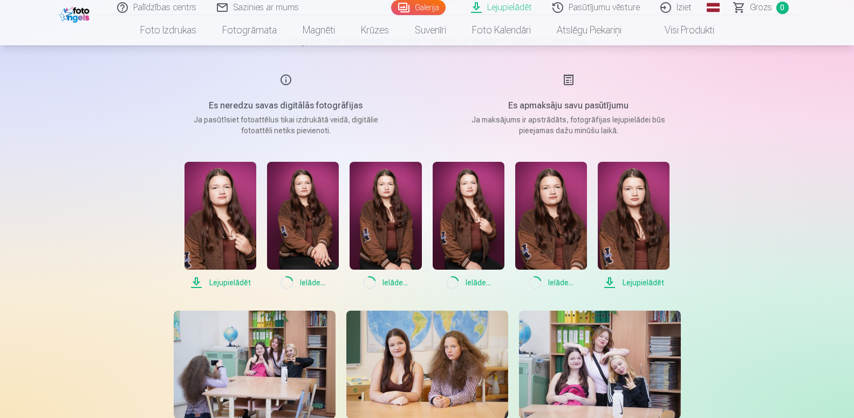
click at [647, 282] on span "Lejupielādēt" at bounding box center [634, 282] width 72 height 13
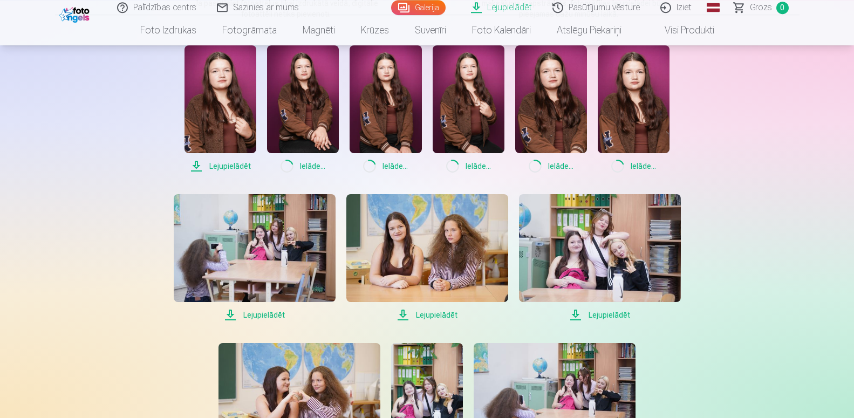
scroll to position [330, 0]
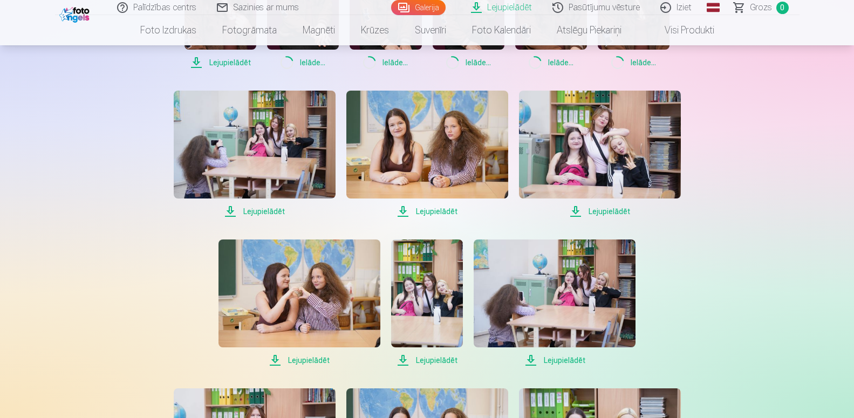
click at [265, 214] on span "Lejupielādēt" at bounding box center [255, 211] width 162 height 13
click at [426, 212] on span "Lejupielādēt" at bounding box center [427, 211] width 162 height 13
click at [592, 215] on span "Lejupielādēt" at bounding box center [600, 211] width 162 height 13
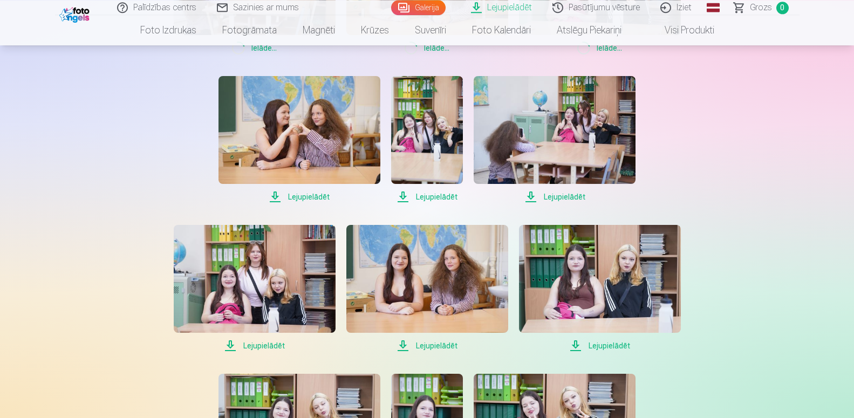
scroll to position [495, 0]
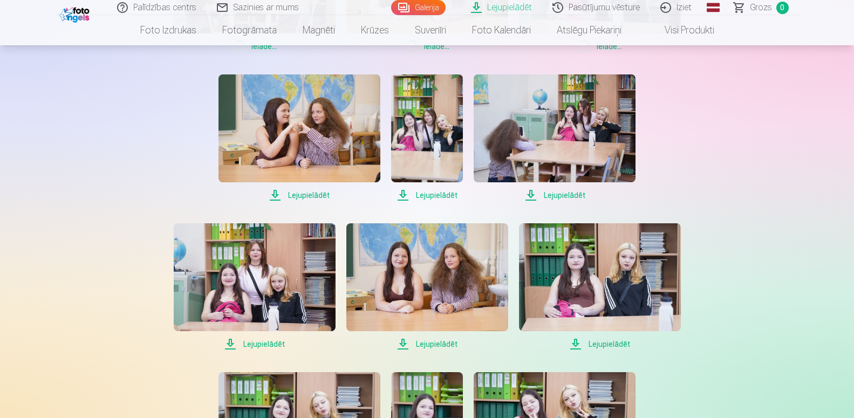
click at [286, 197] on span "Lejupielādēt" at bounding box center [299, 195] width 162 height 13
click at [422, 197] on span "Lejupielādēt" at bounding box center [427, 195] width 72 height 13
click at [557, 194] on span "Lejupielādēt" at bounding box center [555, 195] width 162 height 13
click at [260, 346] on span "Lejupielādēt" at bounding box center [255, 344] width 162 height 13
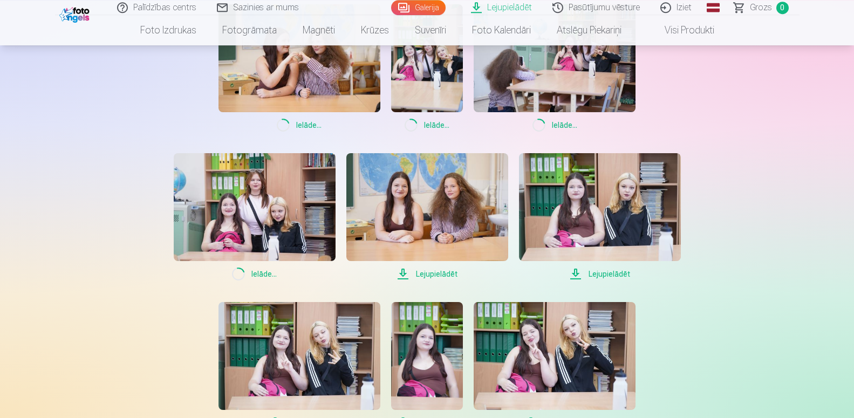
scroll to position [605, 0]
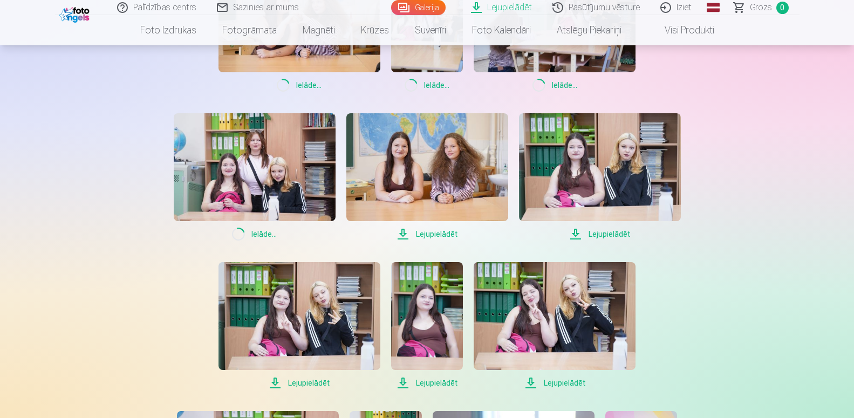
click at [434, 231] on span "Lejupielādēt" at bounding box center [427, 234] width 162 height 13
click at [586, 229] on span "Lejupielādēt" at bounding box center [600, 234] width 162 height 13
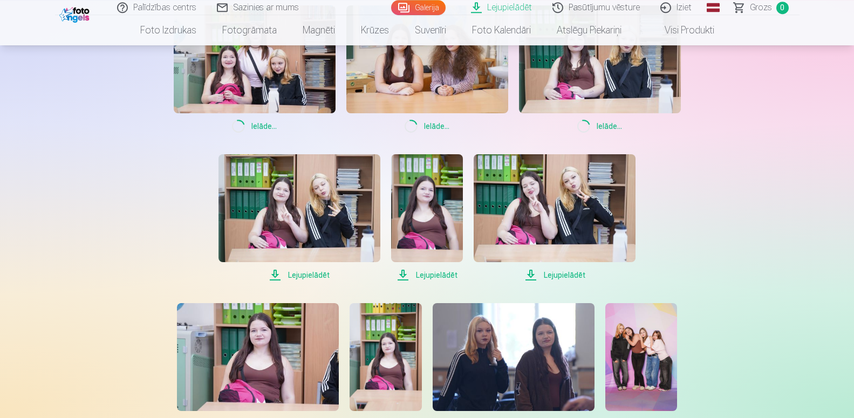
scroll to position [770, 0]
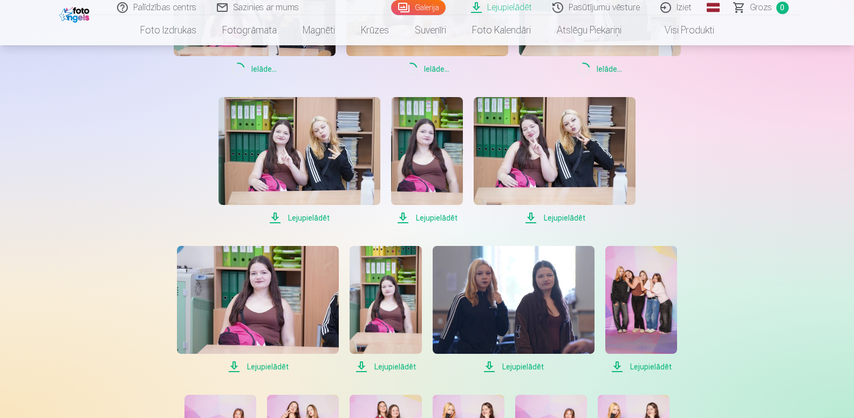
click at [302, 214] on span "Lejupielādēt" at bounding box center [299, 217] width 162 height 13
click at [430, 223] on span "Lejupielādēt" at bounding box center [427, 217] width 72 height 13
click at [554, 216] on span "Lejupielādēt" at bounding box center [555, 217] width 162 height 13
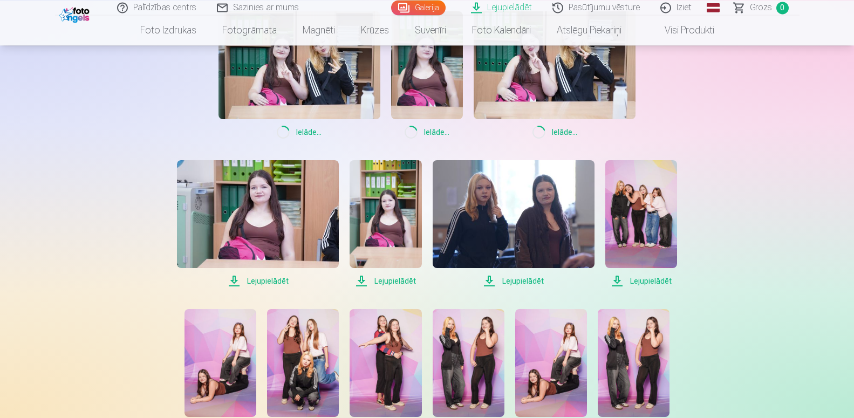
scroll to position [935, 0]
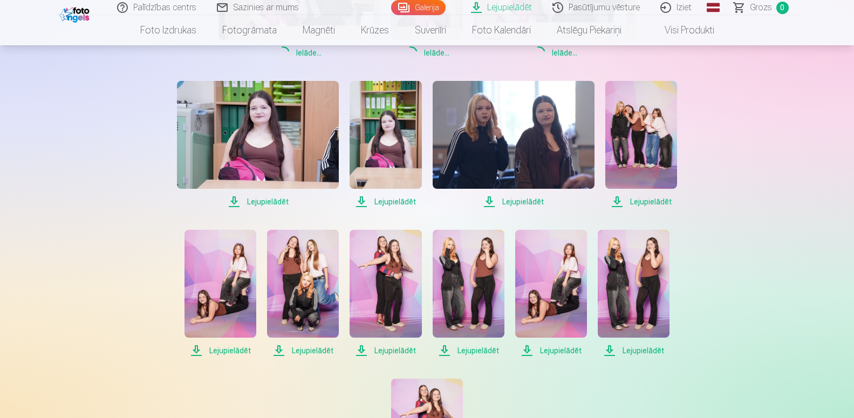
click at [263, 202] on span "Lejupielādēt" at bounding box center [258, 201] width 162 height 13
click at [368, 201] on span "Lejupielādēt" at bounding box center [385, 201] width 72 height 13
click at [506, 203] on span "Lejupielādēt" at bounding box center [514, 201] width 162 height 13
click at [623, 201] on span "Lejupielādēt" at bounding box center [641, 201] width 72 height 13
click at [227, 349] on span "Lejupielādēt" at bounding box center [220, 350] width 72 height 13
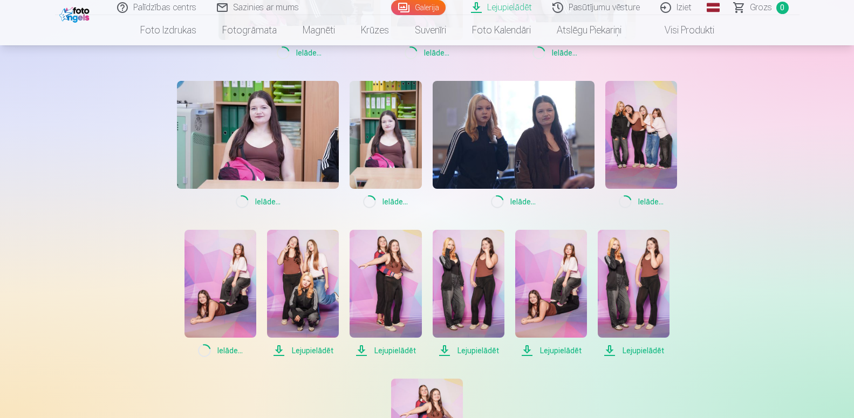
click at [317, 347] on span "Lejupielādēt" at bounding box center [303, 350] width 72 height 13
click at [400, 350] on span "Lejupielādēt" at bounding box center [385, 350] width 72 height 13
click at [479, 349] on span "Lejupielādēt" at bounding box center [469, 350] width 72 height 13
click at [581, 348] on span "Lejupielādēt" at bounding box center [551, 350] width 72 height 13
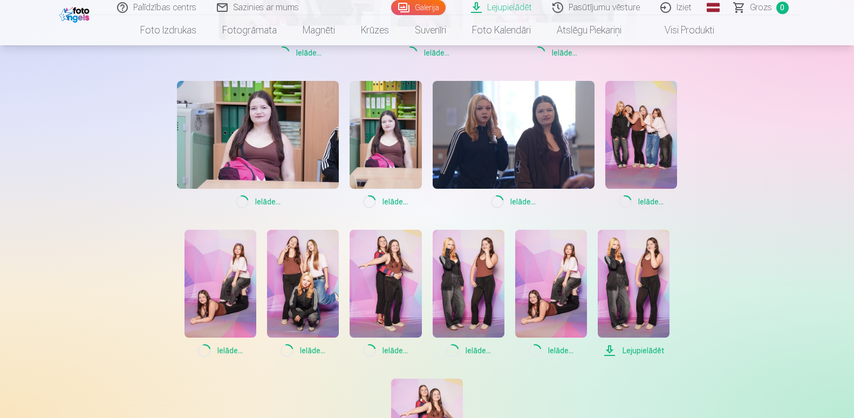
click at [627, 356] on span "Lejupielādēt" at bounding box center [634, 350] width 72 height 13
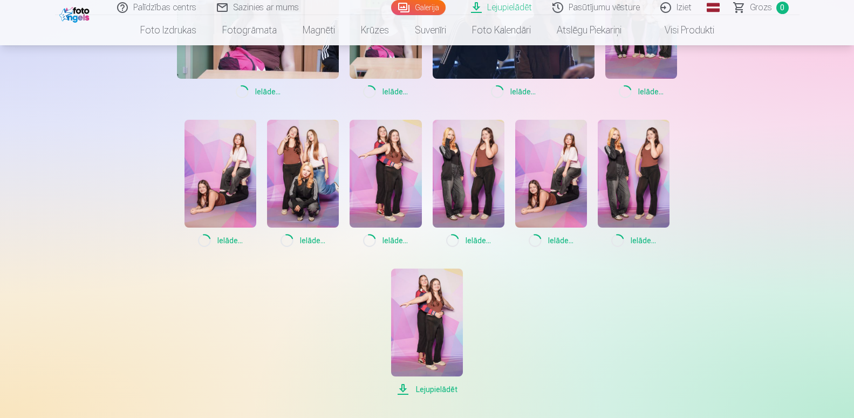
scroll to position [1100, 0]
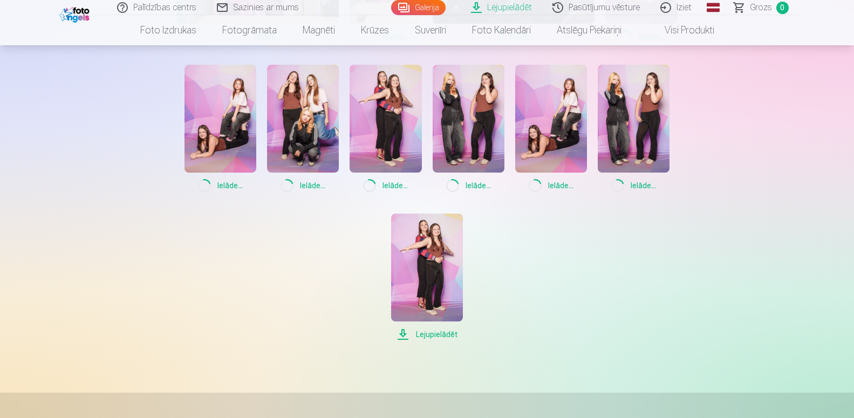
click at [439, 338] on span "Lejupielādēt" at bounding box center [427, 334] width 72 height 13
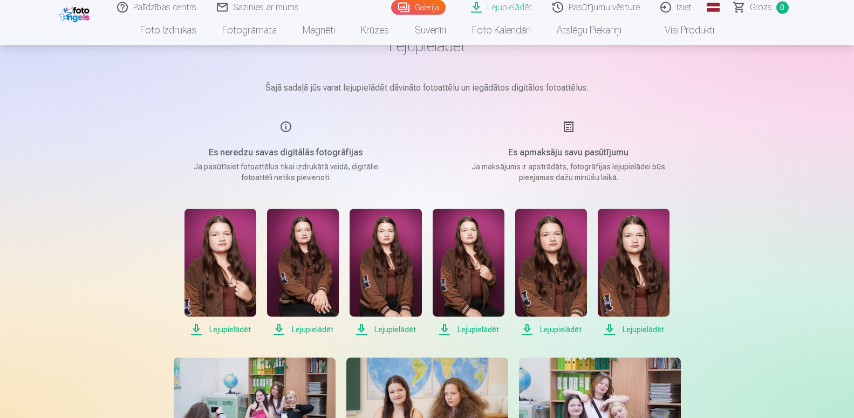
scroll to position [110, 0]
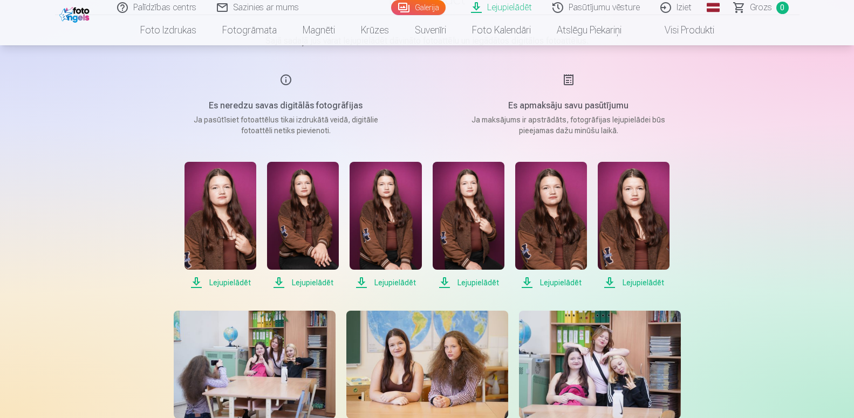
click at [604, 4] on link "Pasūtījumu vēsture" at bounding box center [597, 7] width 108 height 15
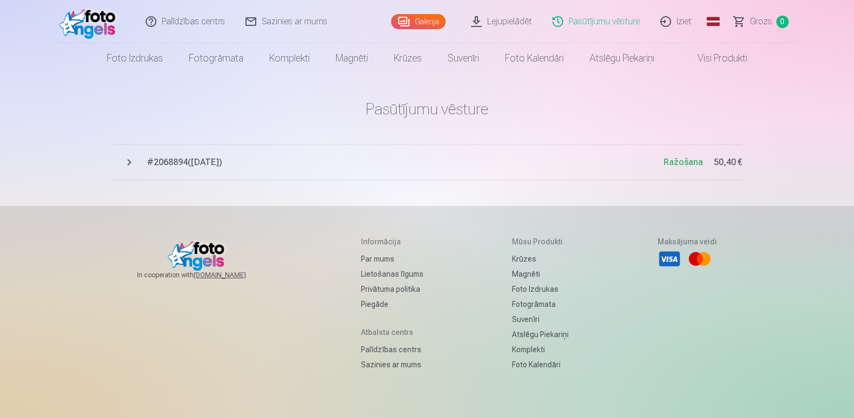
click at [680, 23] on link "Iziet" at bounding box center [676, 21] width 52 height 43
